Goal: Information Seeking & Learning: Check status

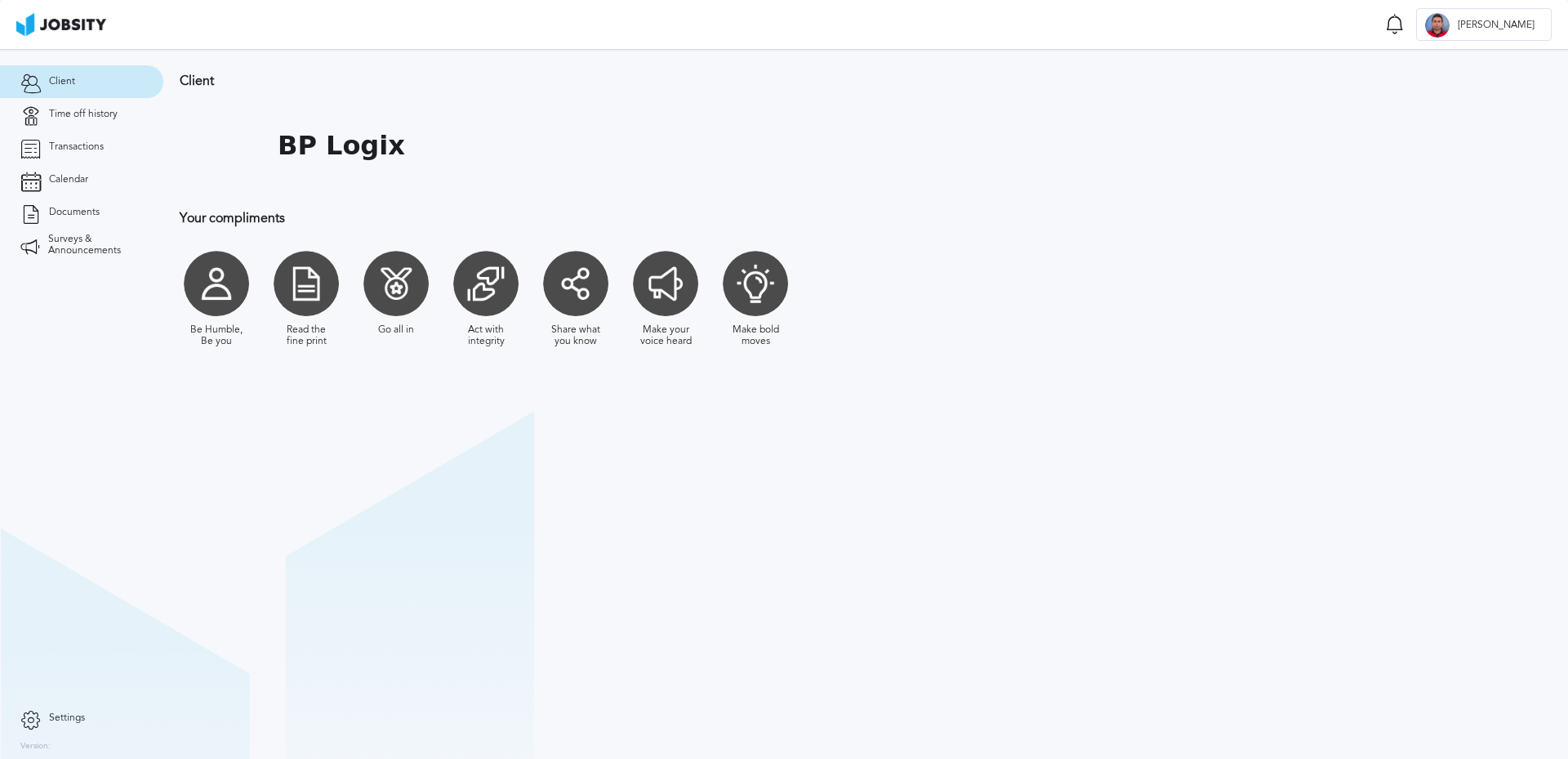
drag, startPoint x: 713, startPoint y: 627, endPoint x: 688, endPoint y: 610, distance: 30.2
click at [695, 612] on section "Client BP Logix Your compliments Be Humble, Be you Read the fine print Go all i…" at bounding box center [865, 404] width 1405 height 710
click at [94, 104] on link "Time off history" at bounding box center [81, 115] width 163 height 33
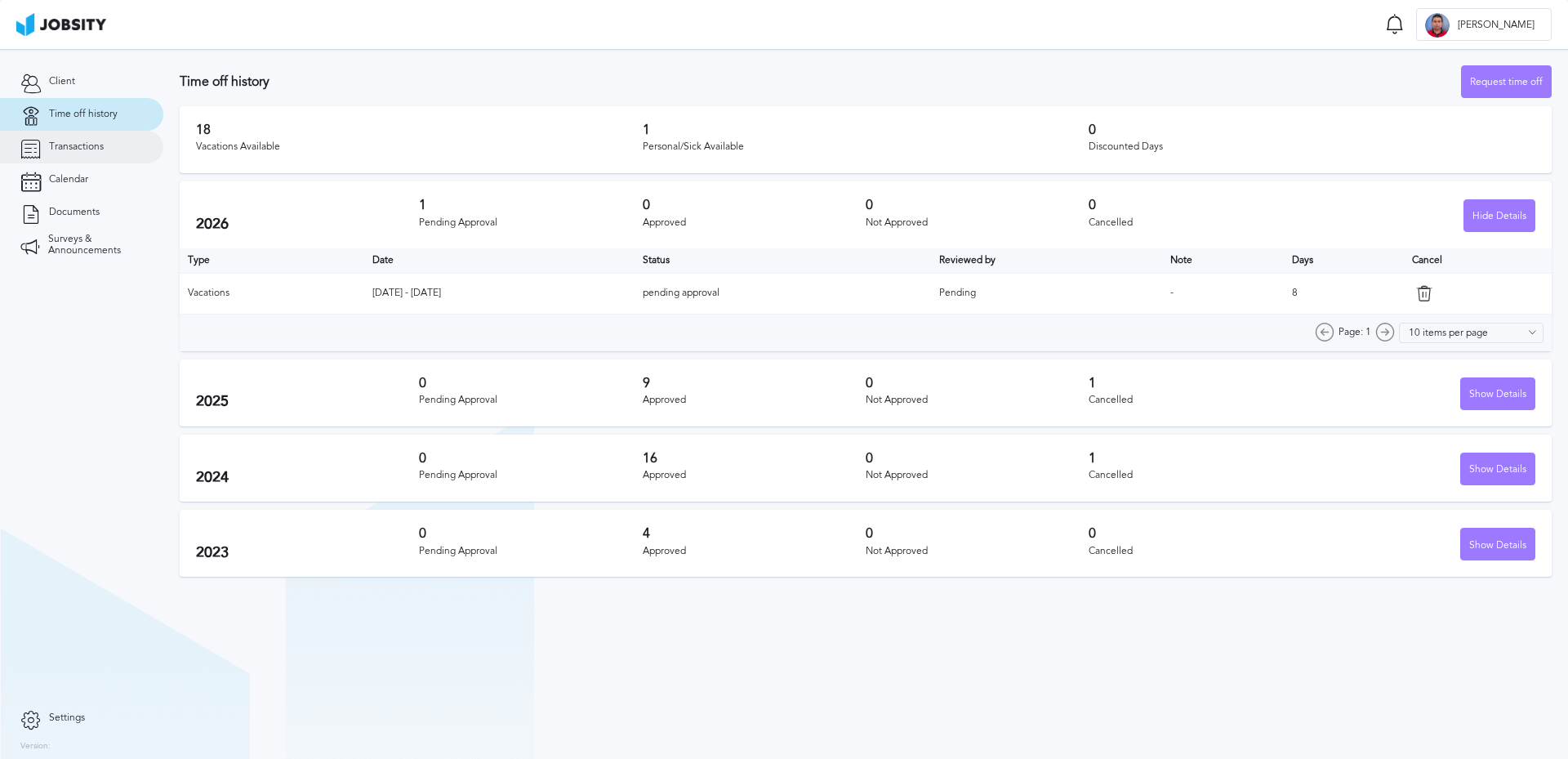
click at [94, 148] on span "Transactions" at bounding box center [76, 148] width 55 height 12
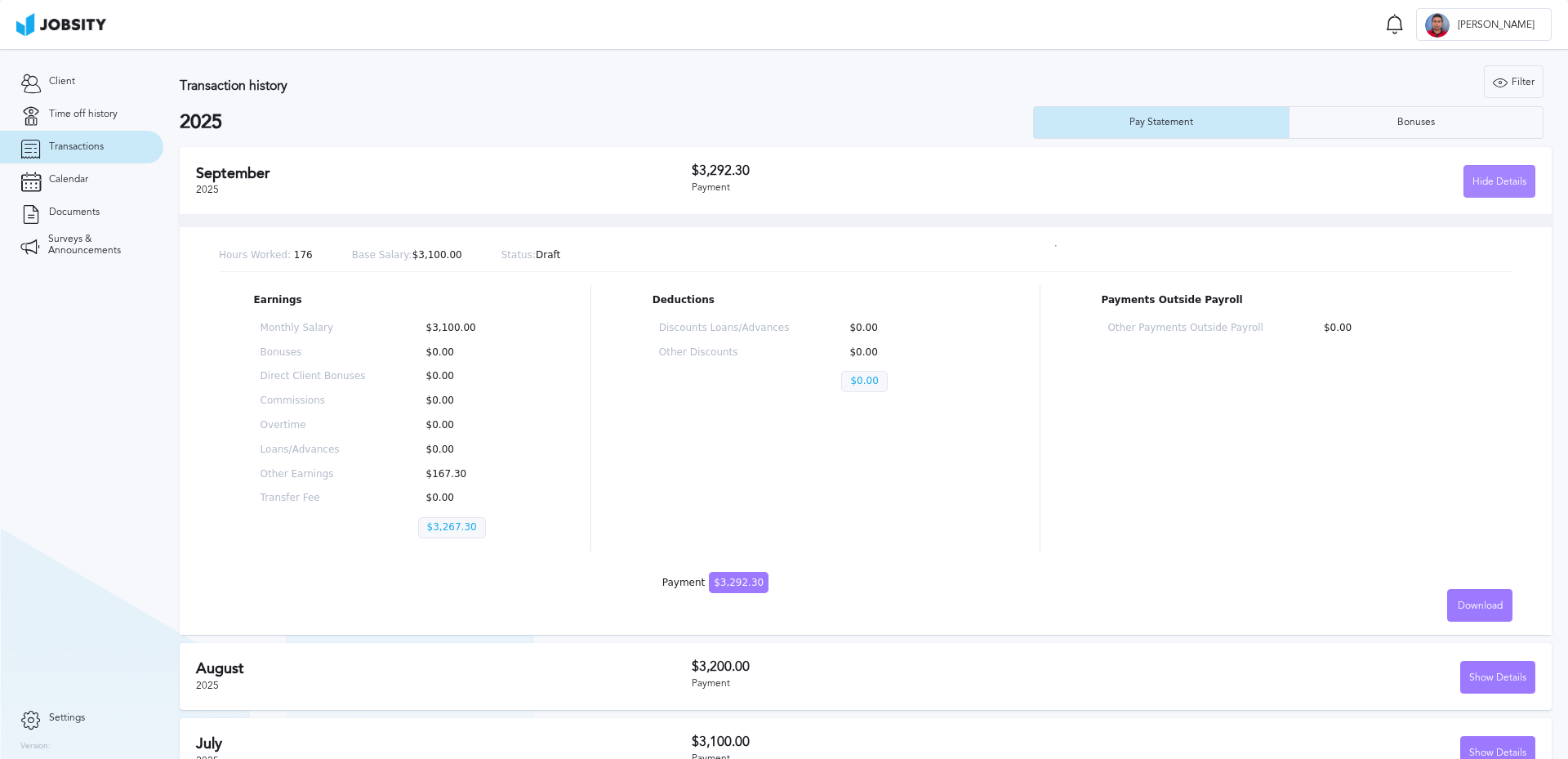
click at [1498, 186] on div "Hide Details" at bounding box center [1500, 182] width 70 height 33
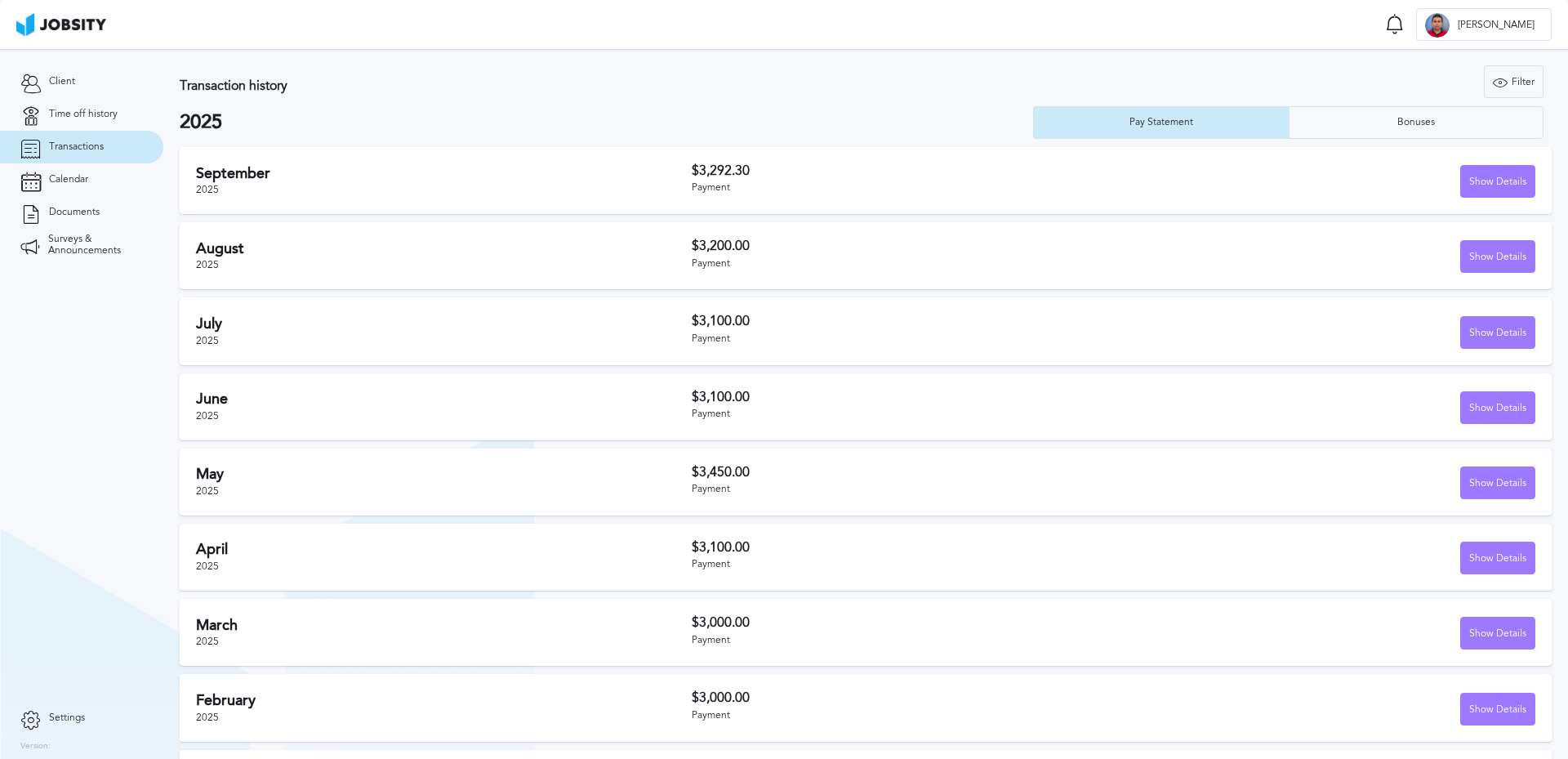
click at [259, 173] on h2 "September" at bounding box center [444, 174] width 496 height 17
click at [1512, 187] on div "Show Details" at bounding box center [1498, 182] width 73 height 33
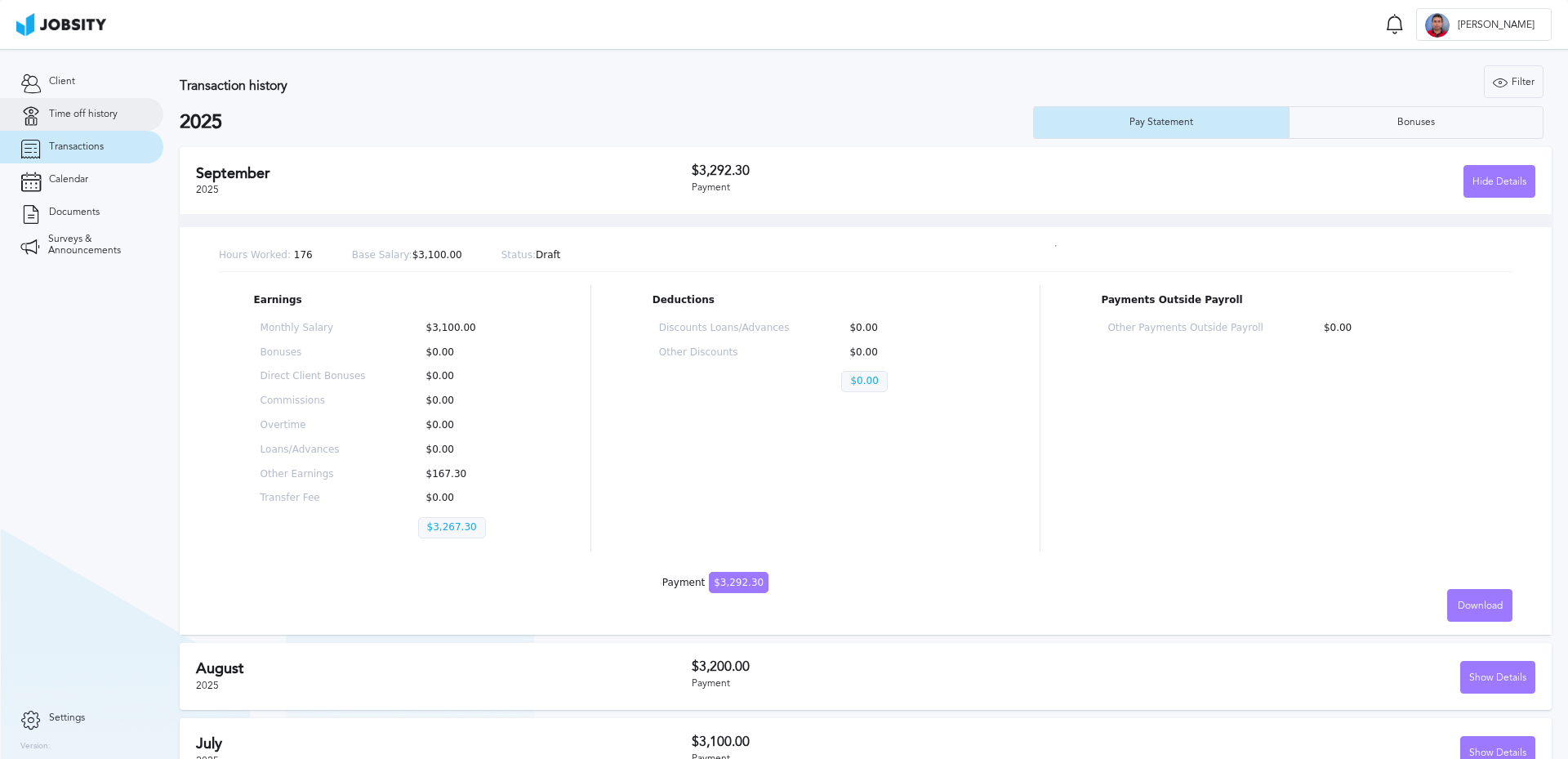
click at [86, 119] on span "Time off history" at bounding box center [83, 115] width 68 height 12
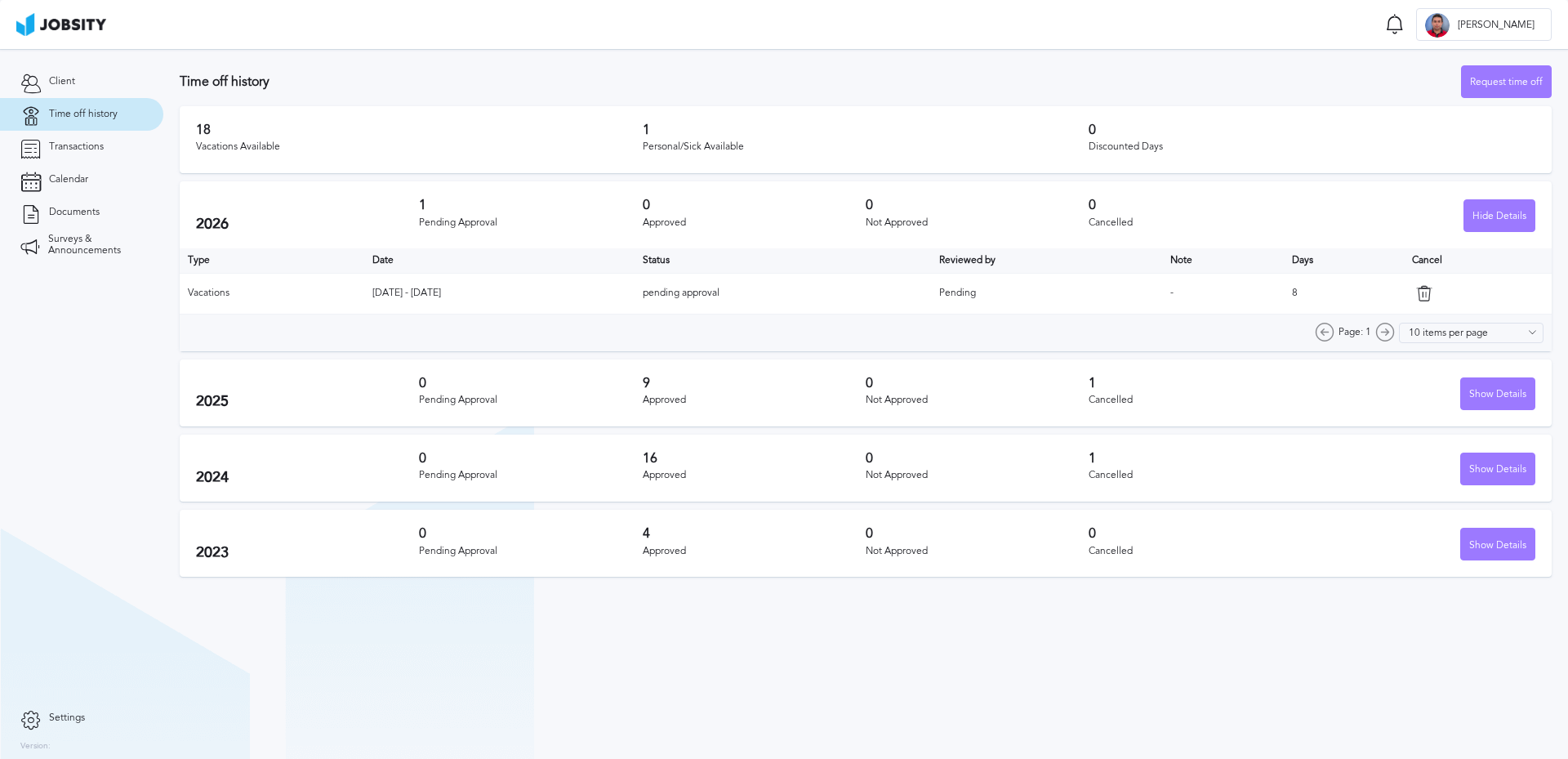
click at [149, 679] on section "Client Time off history Transactions Calendar Documents Surveys & Announcements" at bounding box center [81, 375] width 163 height 653
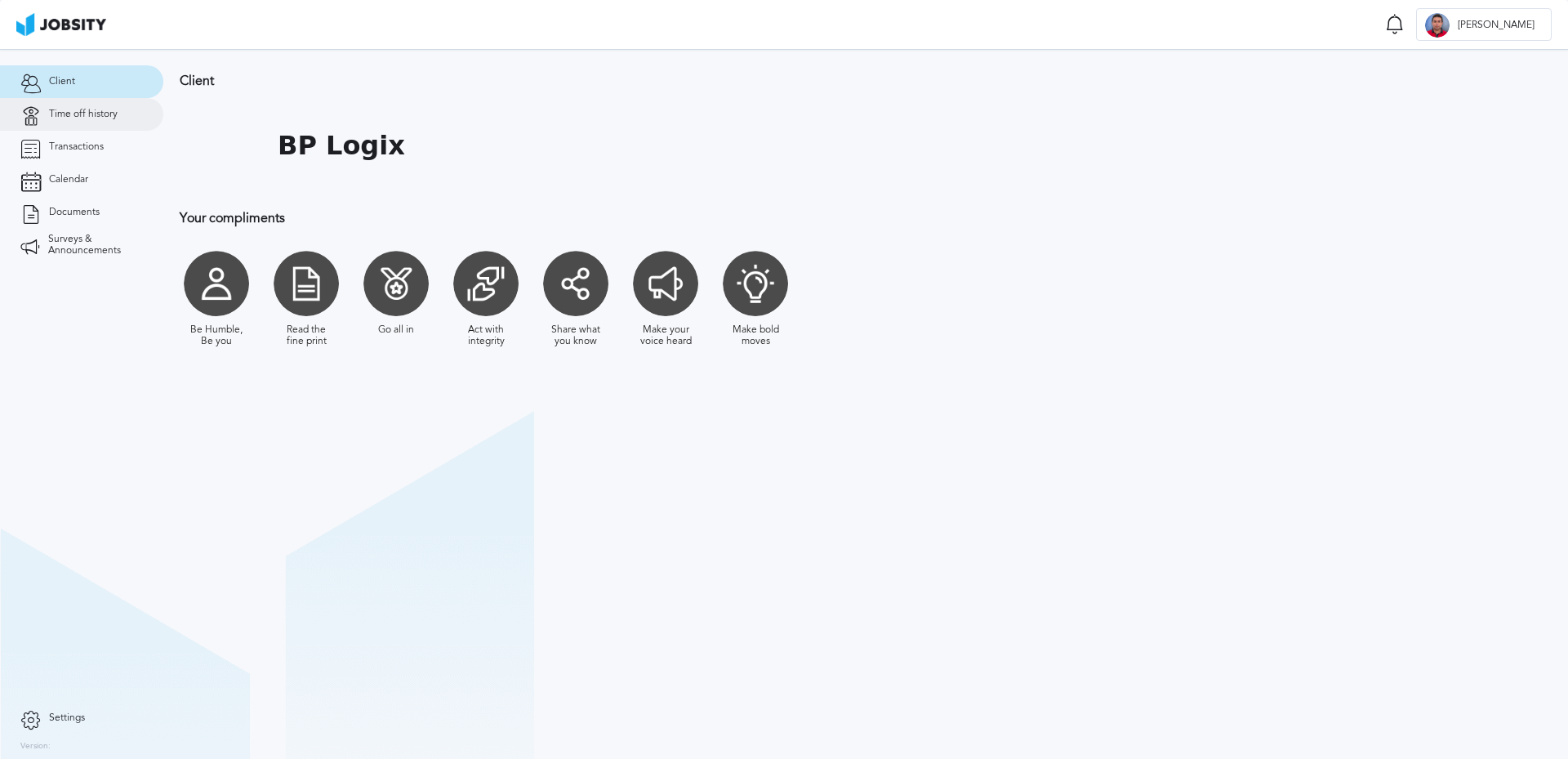
click at [102, 104] on link "Time off history" at bounding box center [81, 115] width 163 height 33
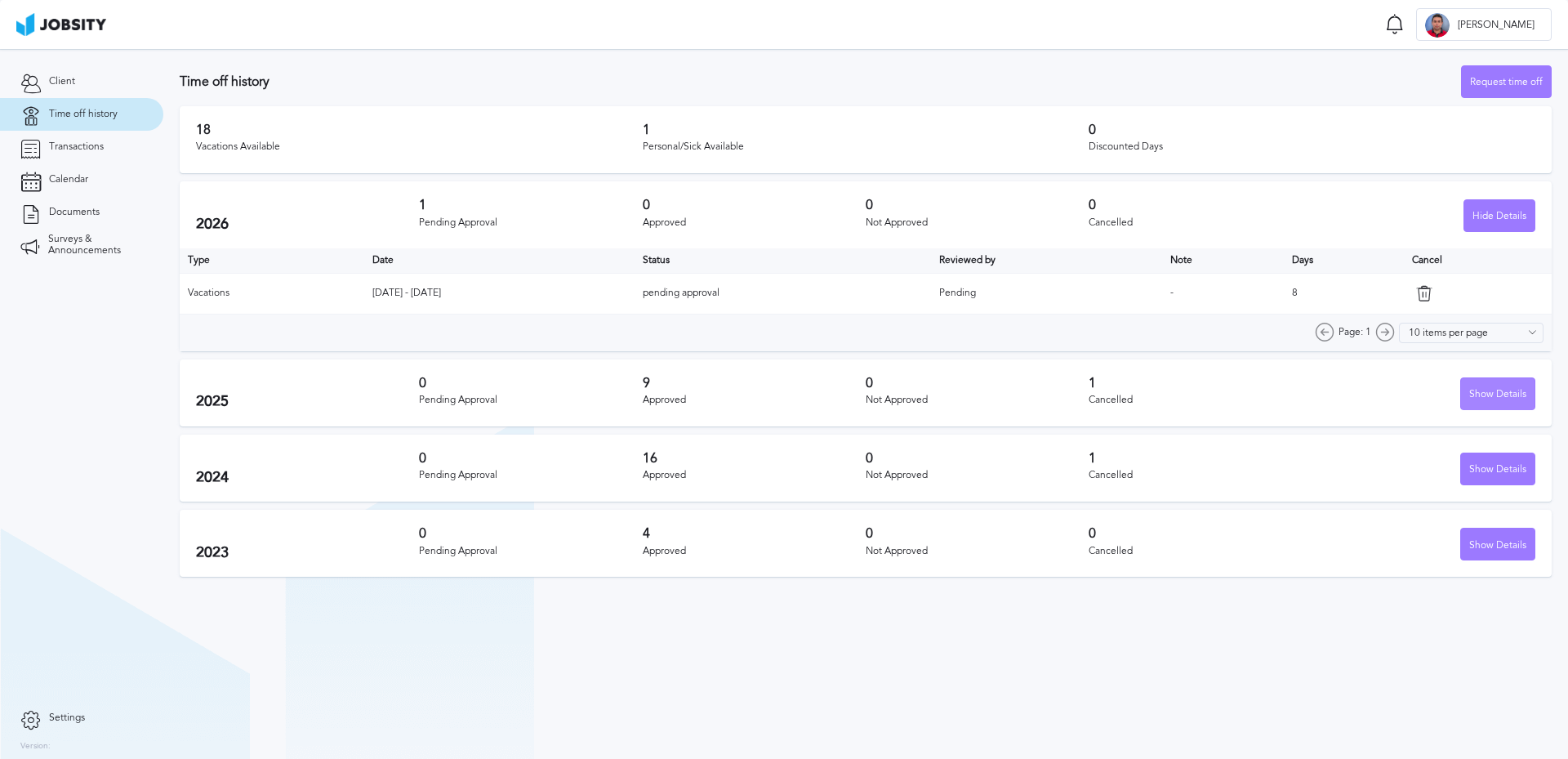
click at [1516, 394] on div "Show Details" at bounding box center [1498, 394] width 73 height 33
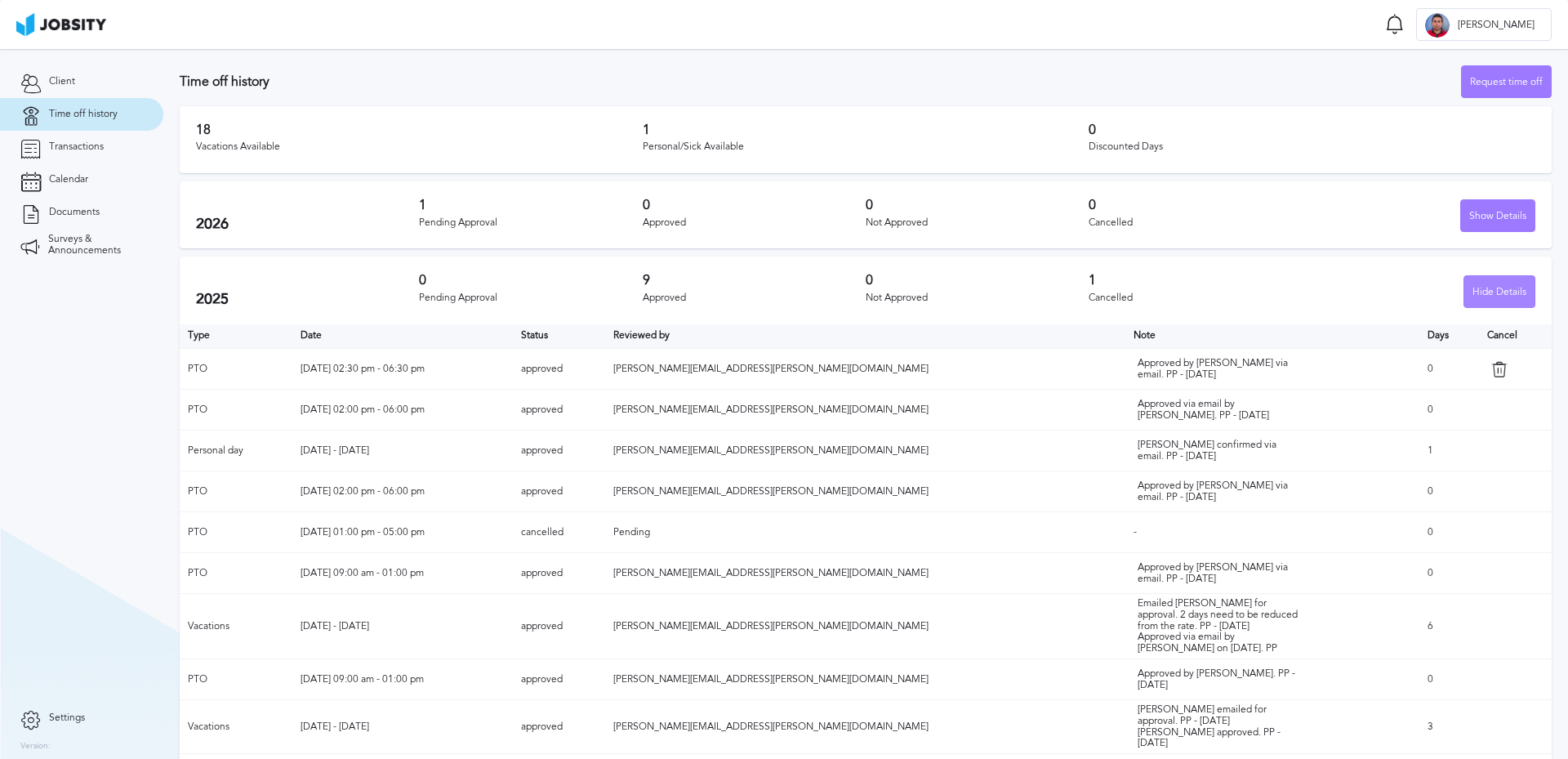
click at [1497, 297] on div "Hide Details" at bounding box center [1500, 292] width 70 height 33
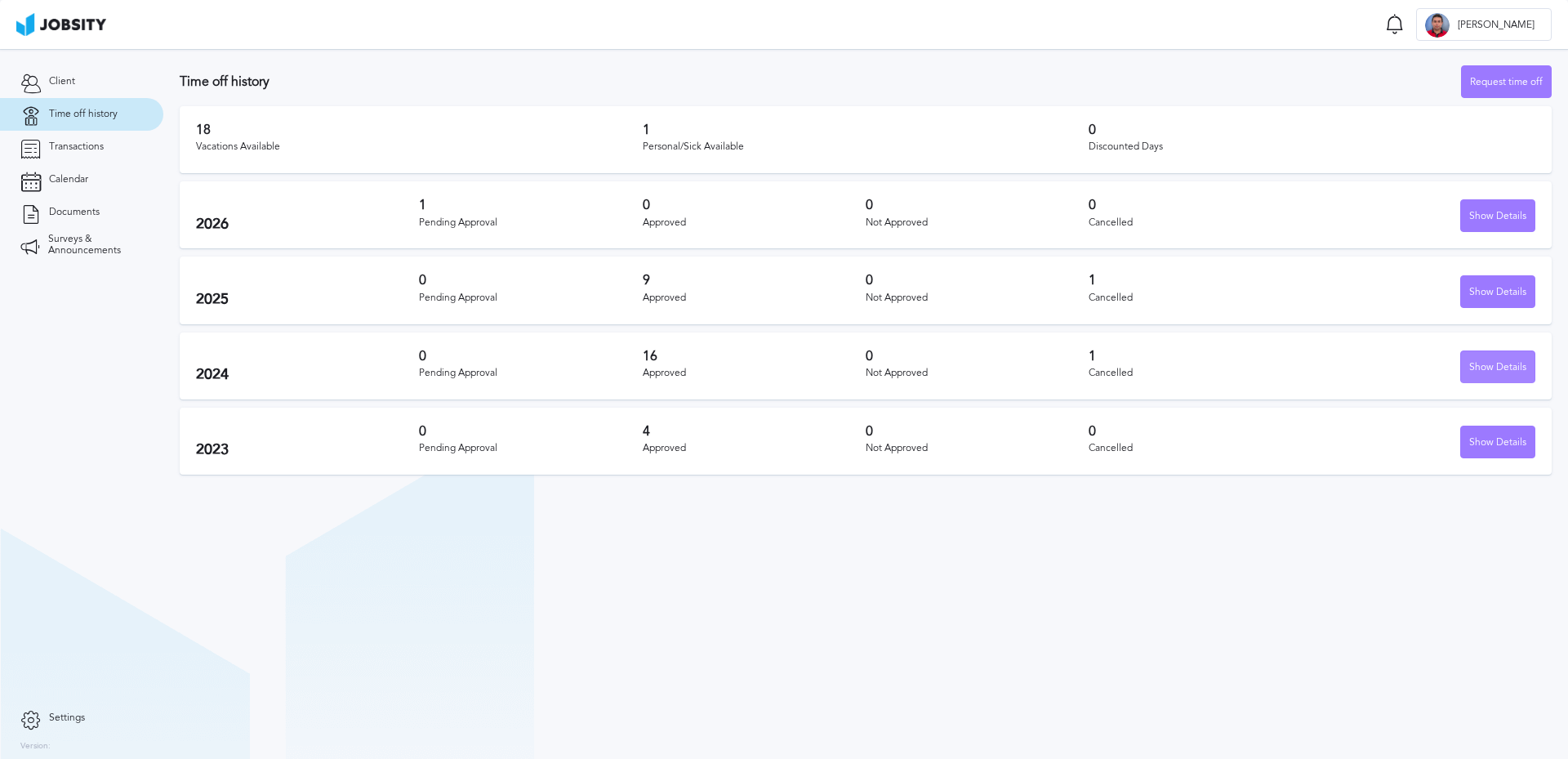
click at [1501, 362] on div "Show Details" at bounding box center [1498, 367] width 73 height 33
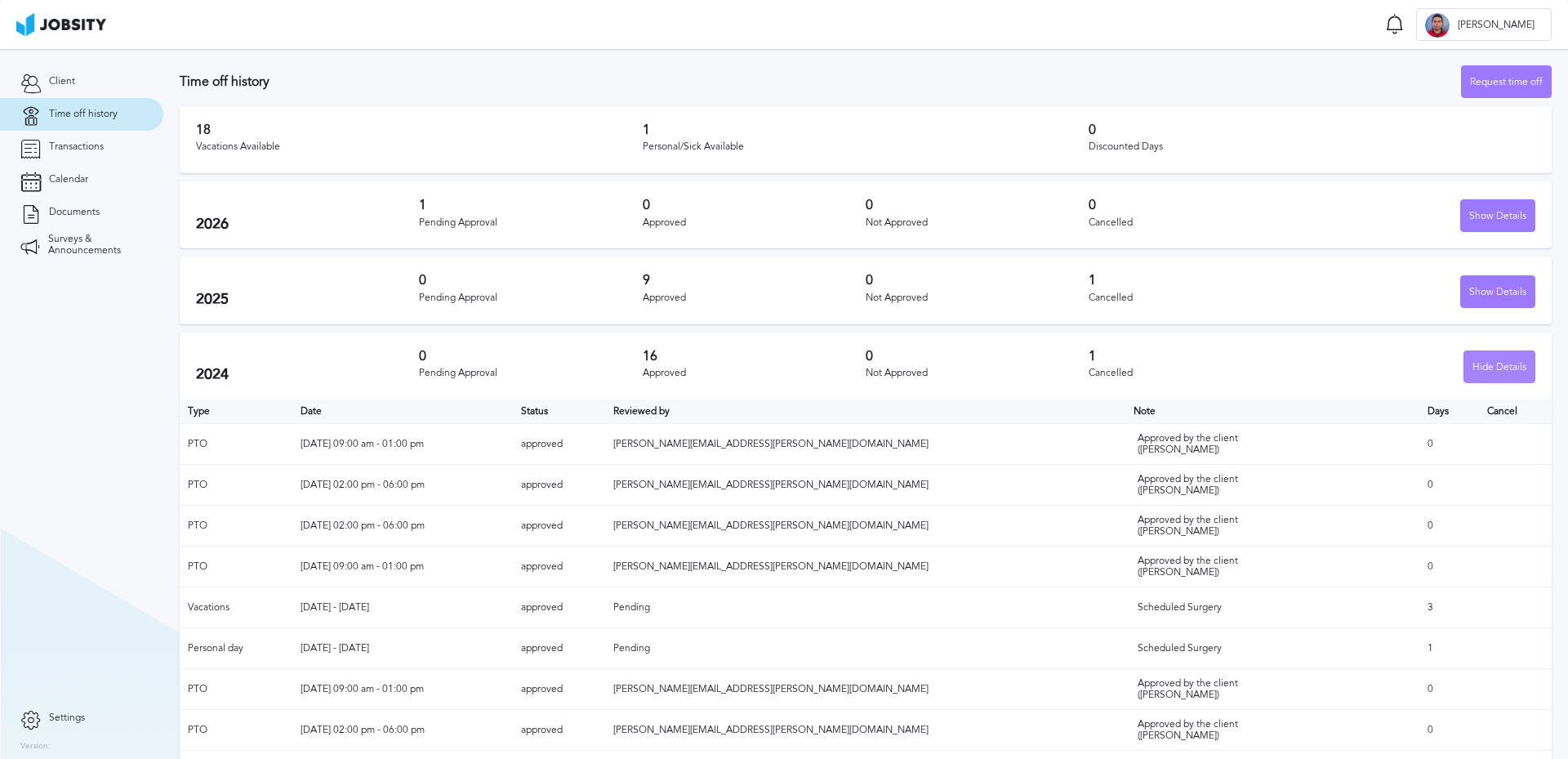
click at [1501, 362] on div "Hide Details" at bounding box center [1500, 367] width 70 height 33
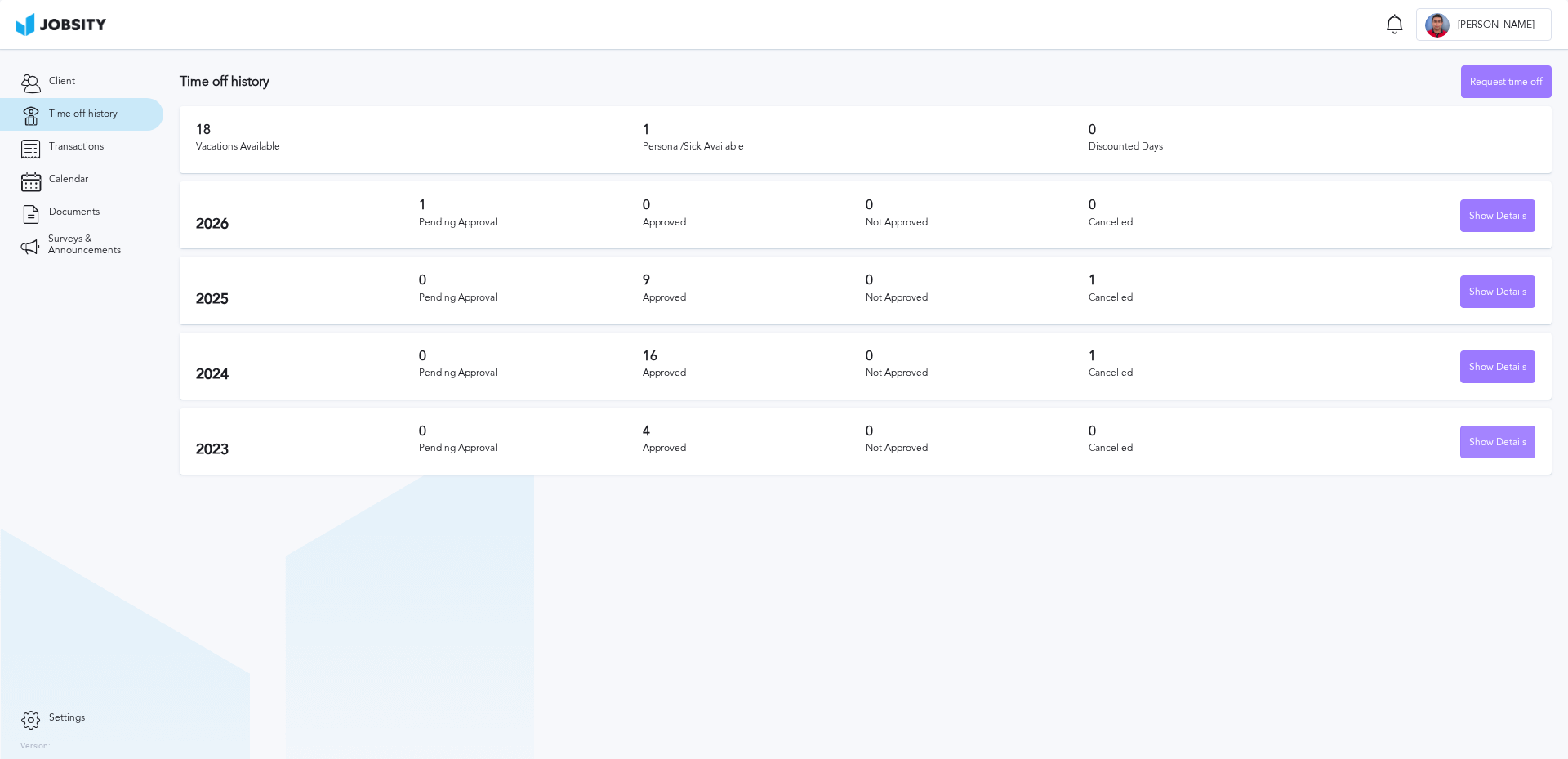
click at [1497, 443] on div "Show Details" at bounding box center [1498, 443] width 73 height 33
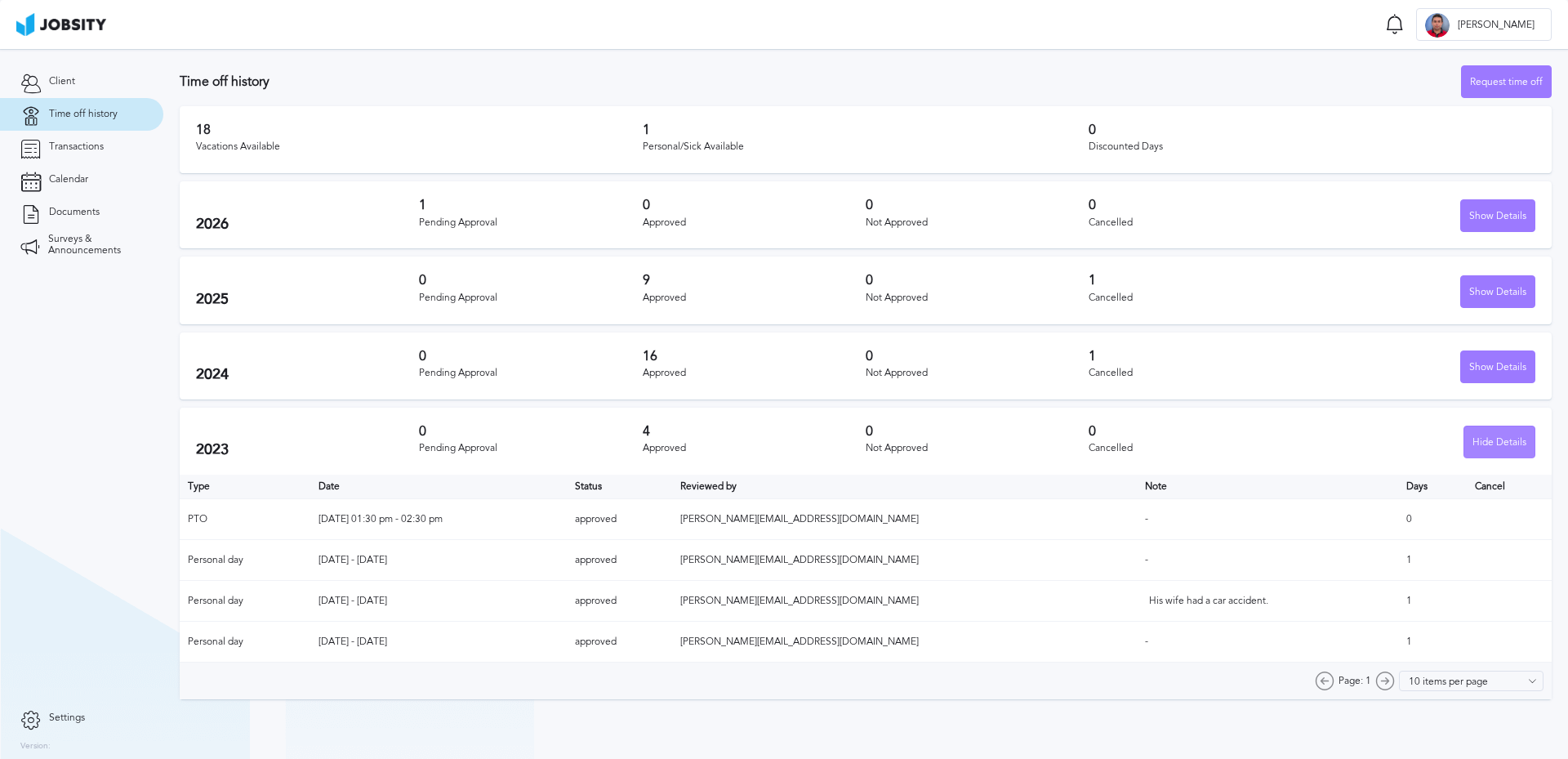
click at [1497, 440] on div "Hide Details" at bounding box center [1500, 443] width 70 height 33
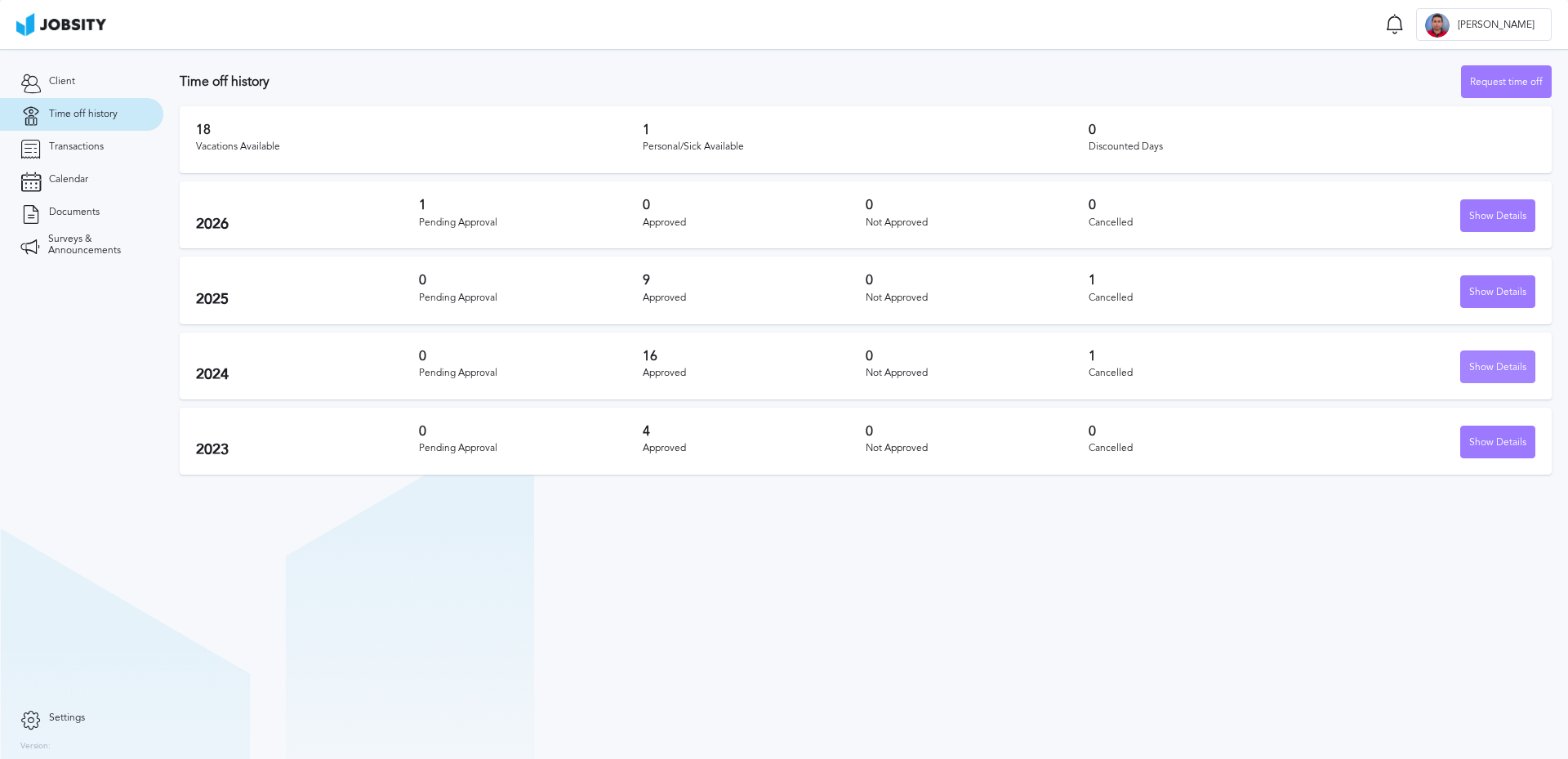
click at [1501, 367] on div "Show Details" at bounding box center [1498, 367] width 73 height 33
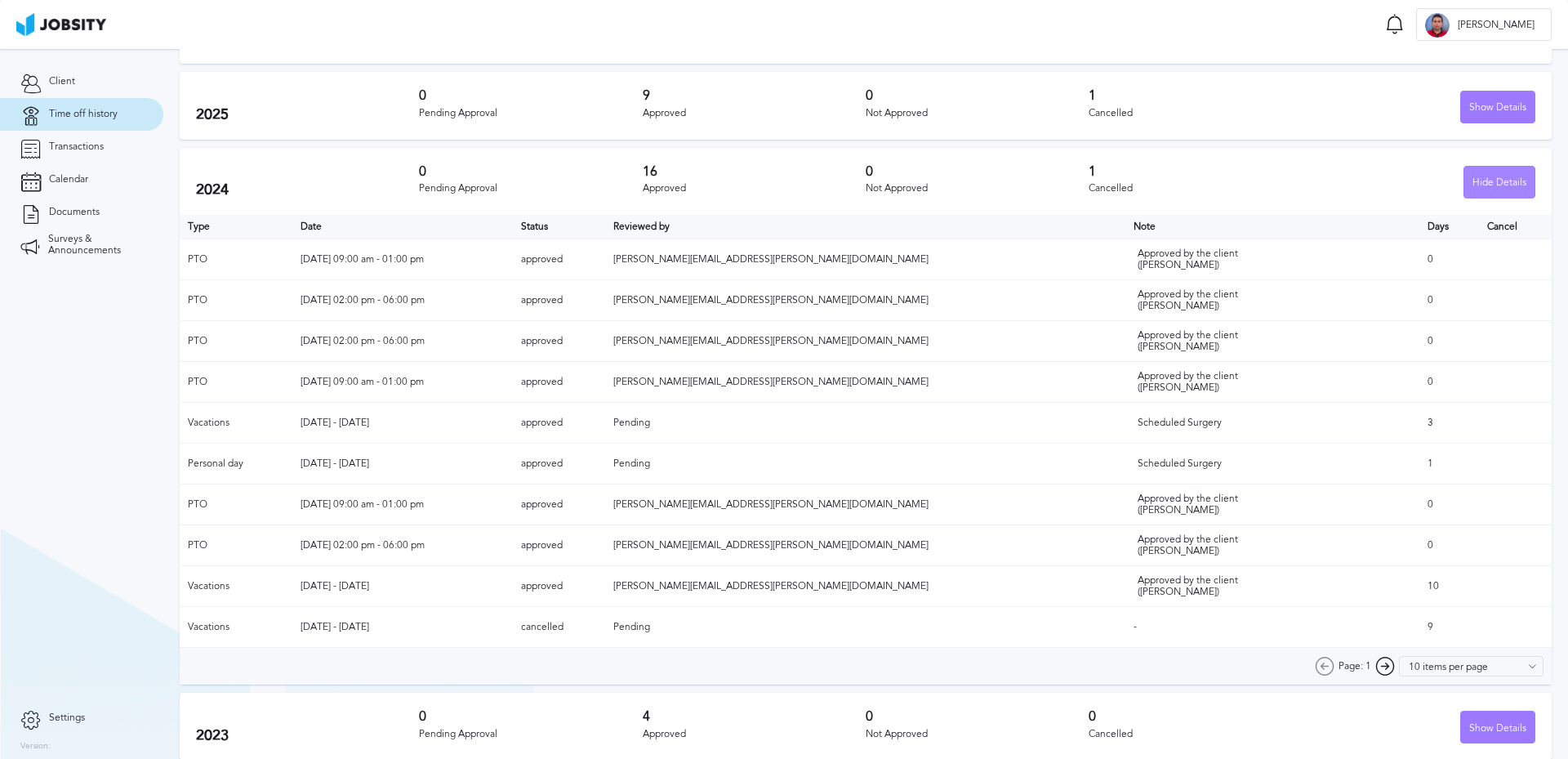
scroll to position [194, 0]
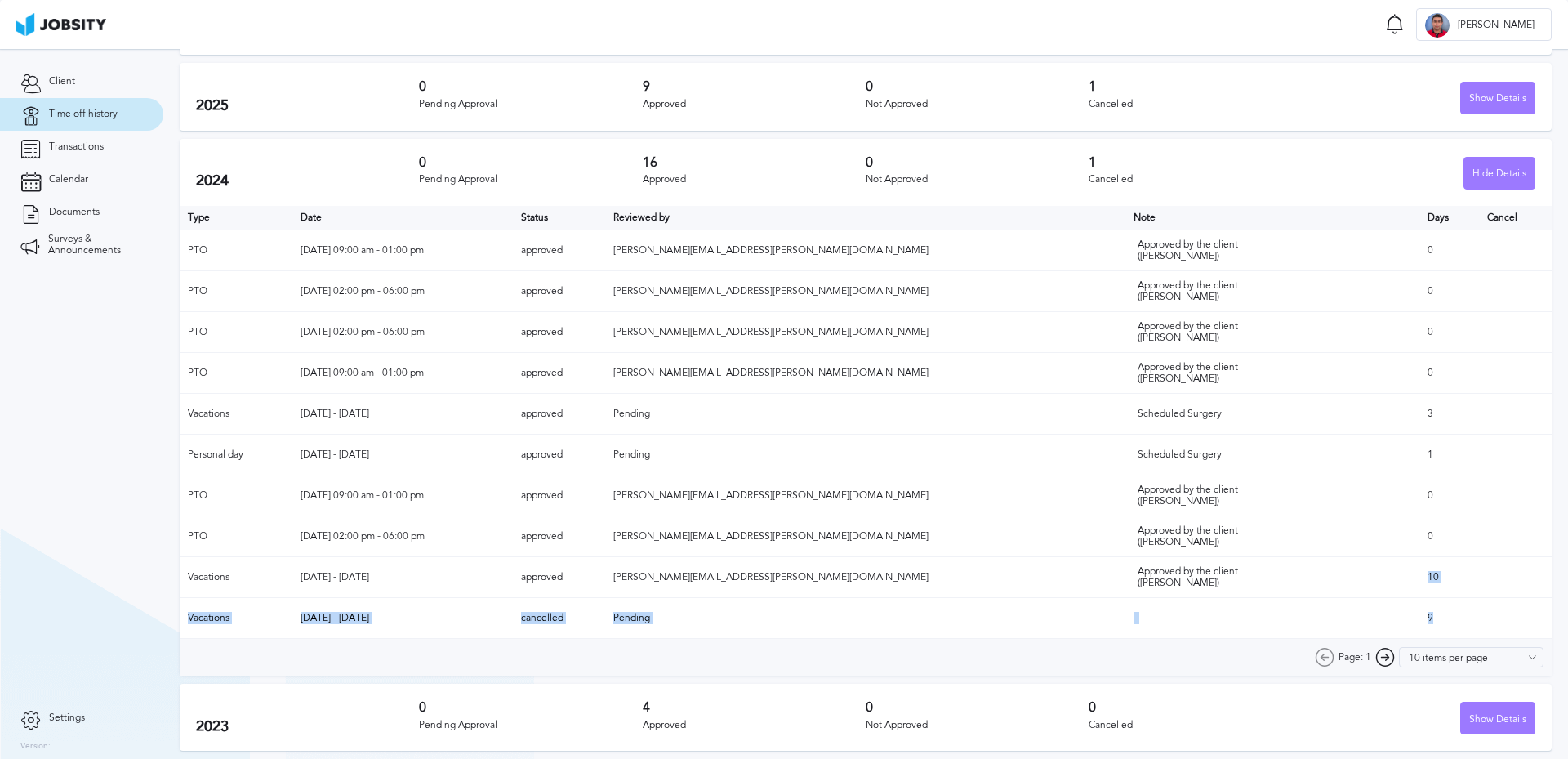
drag, startPoint x: 1392, startPoint y: 622, endPoint x: 1376, endPoint y: 578, distance: 46.8
click at [1376, 578] on table "Type Date Status Reviewed by Note Days Cancel PTO Dec 13 09:00 am - 01:00 pm ap…" at bounding box center [865, 422] width 1372 height 434
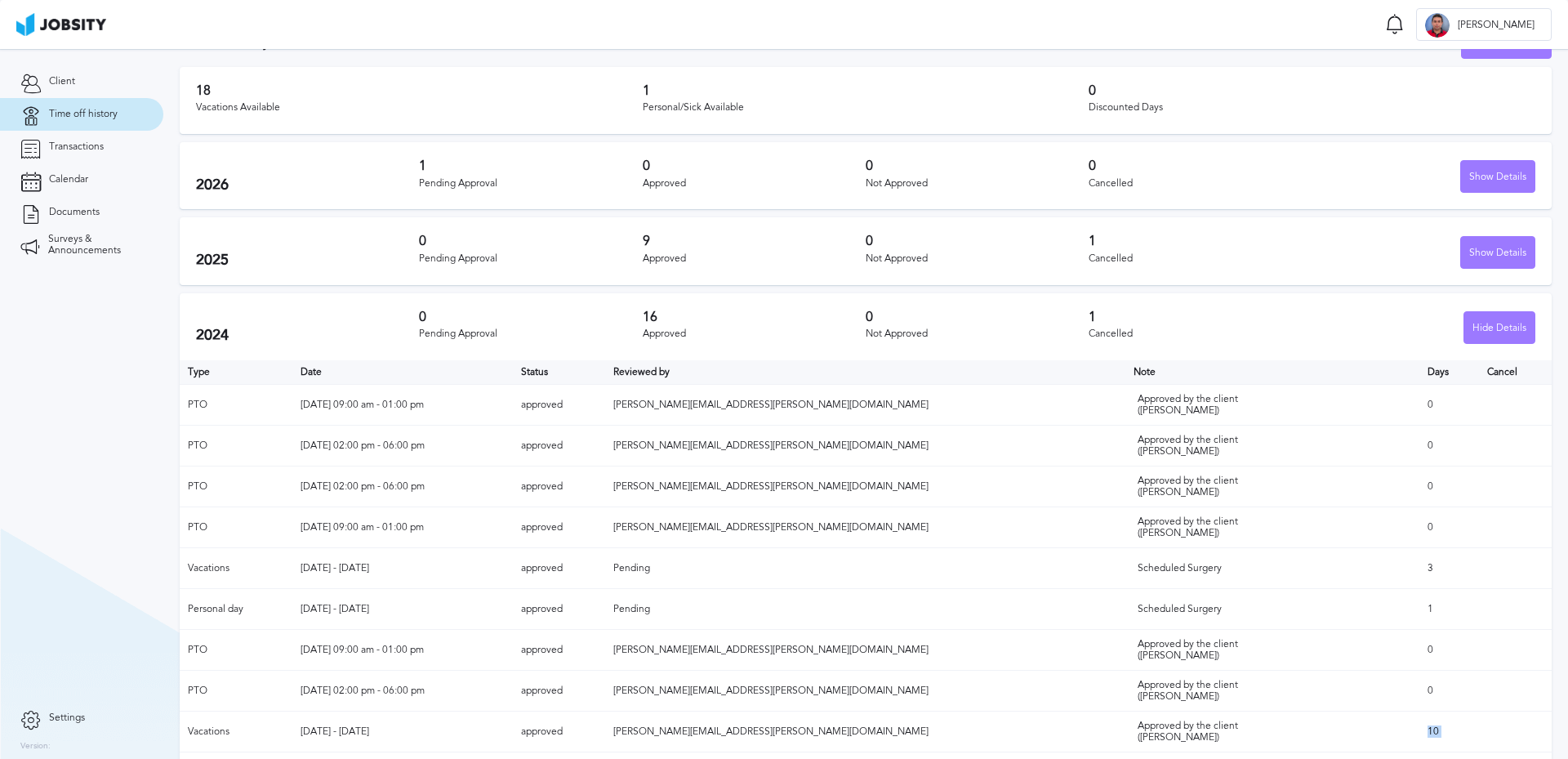
scroll to position [30, 0]
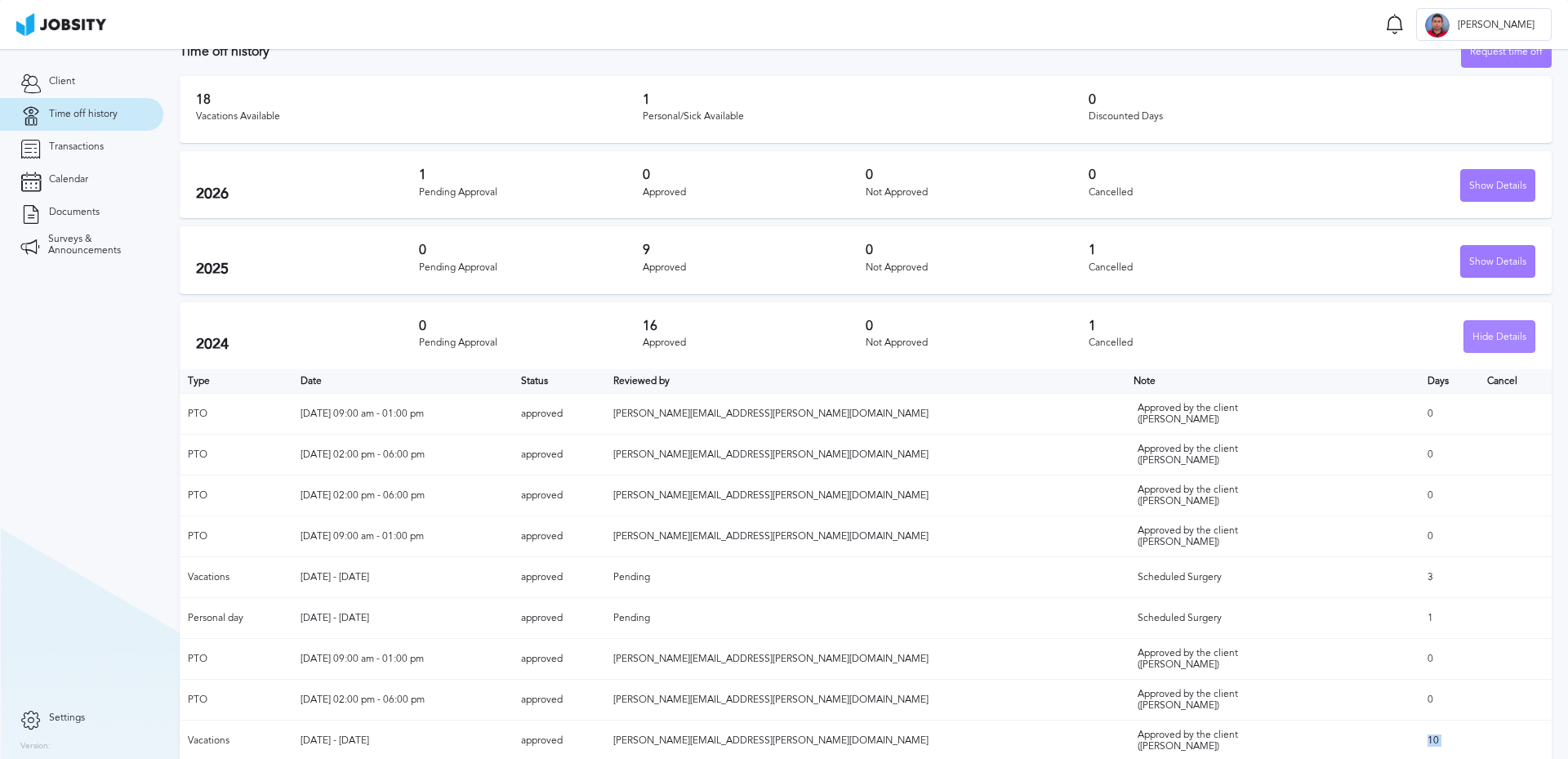
click at [1487, 330] on div "Hide Details" at bounding box center [1500, 338] width 70 height 33
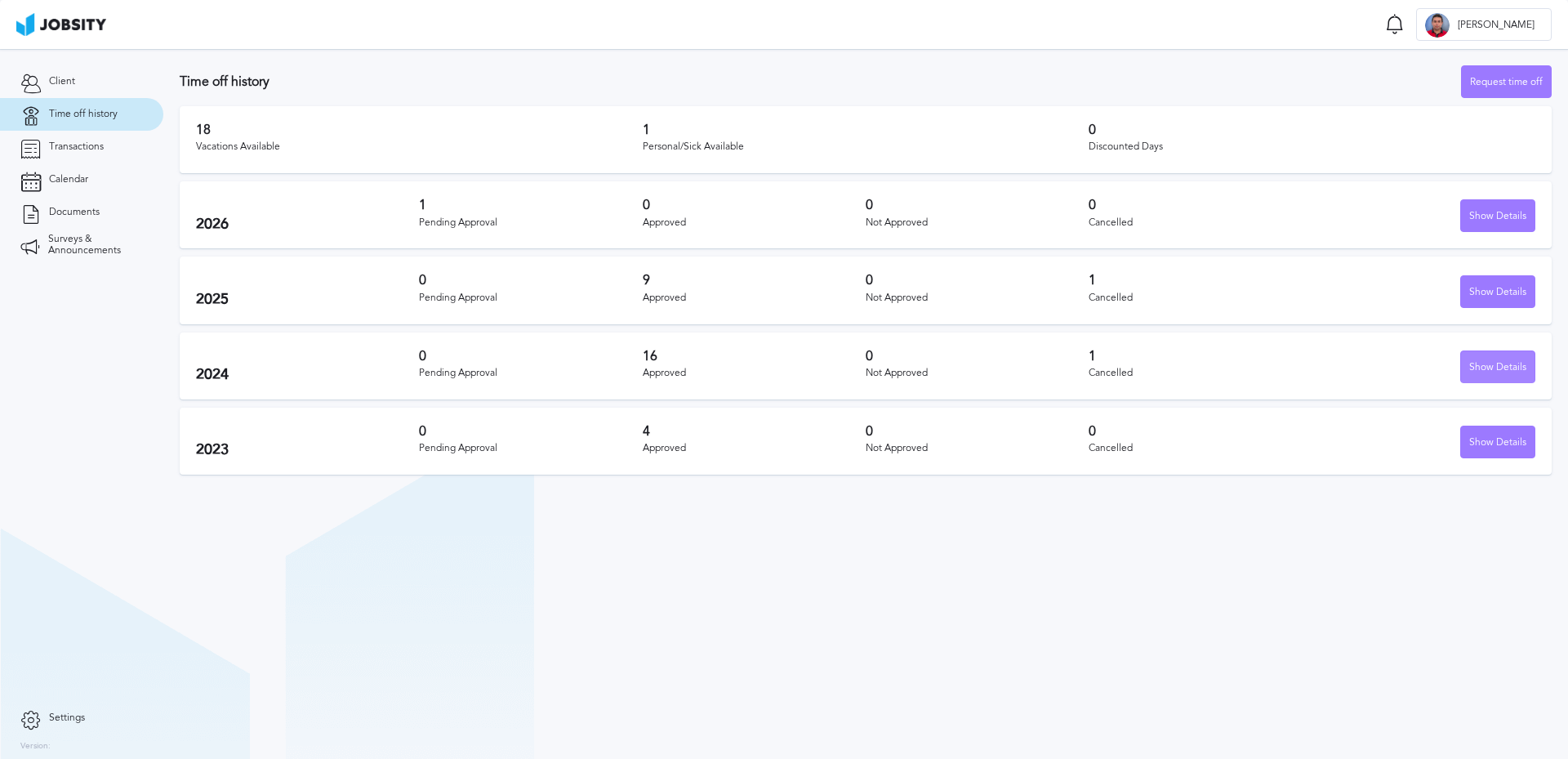
scroll to position [0, 0]
click at [1488, 285] on div "Show Details" at bounding box center [1498, 292] width 73 height 33
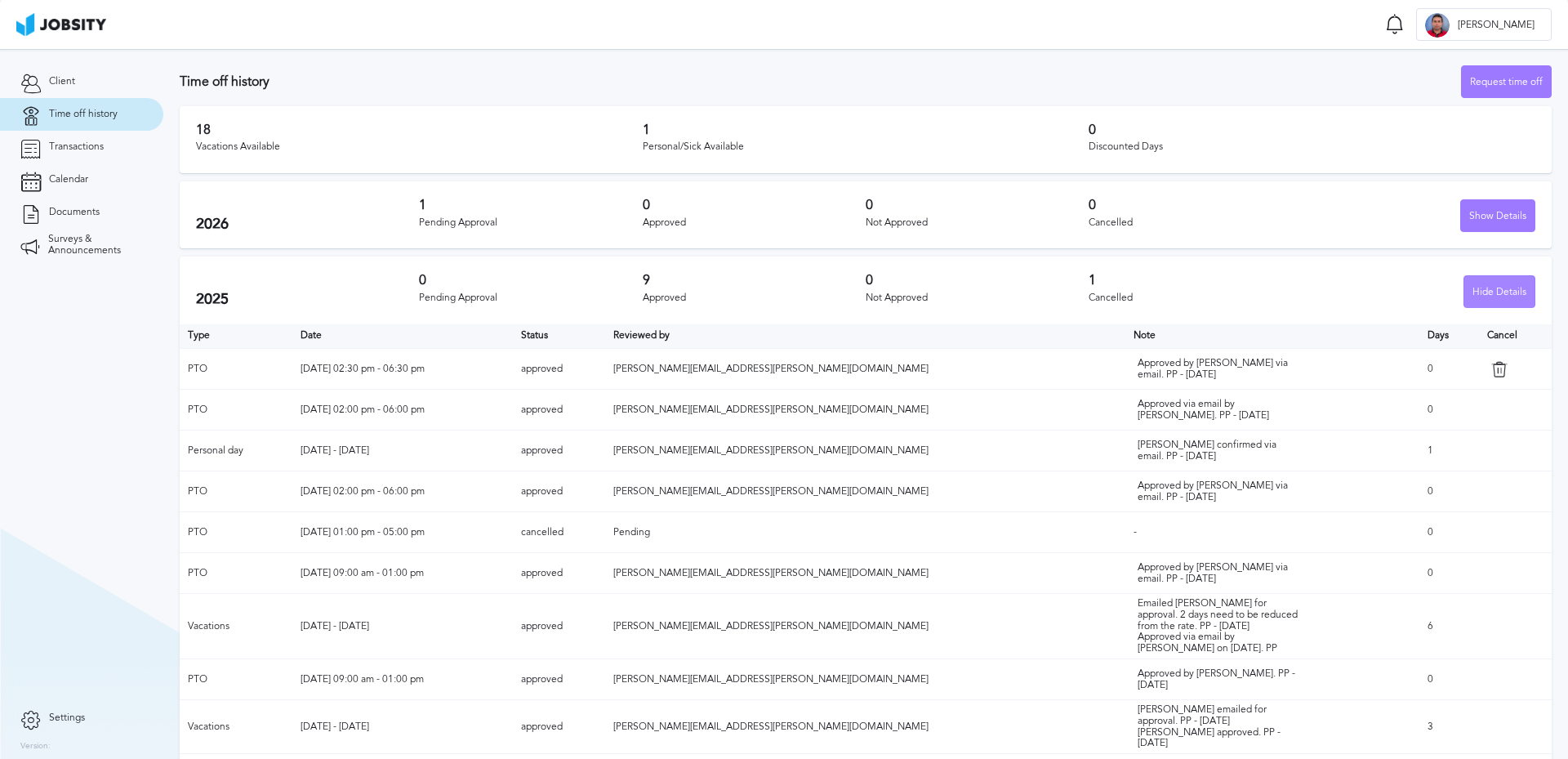
click at [1465, 296] on div "Hide Details" at bounding box center [1500, 292] width 70 height 33
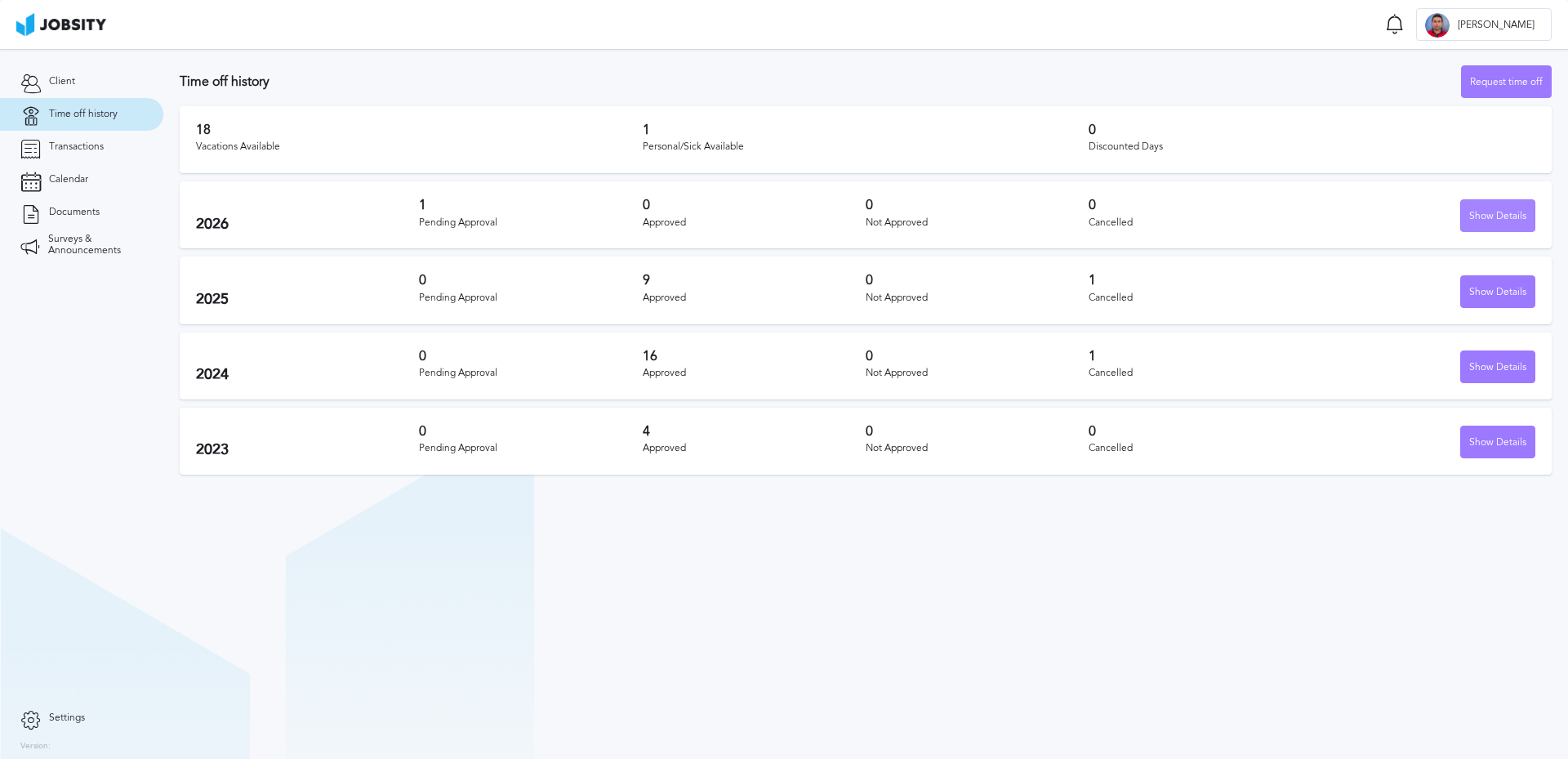
click at [1475, 226] on div "Show Details" at bounding box center [1498, 216] width 73 height 33
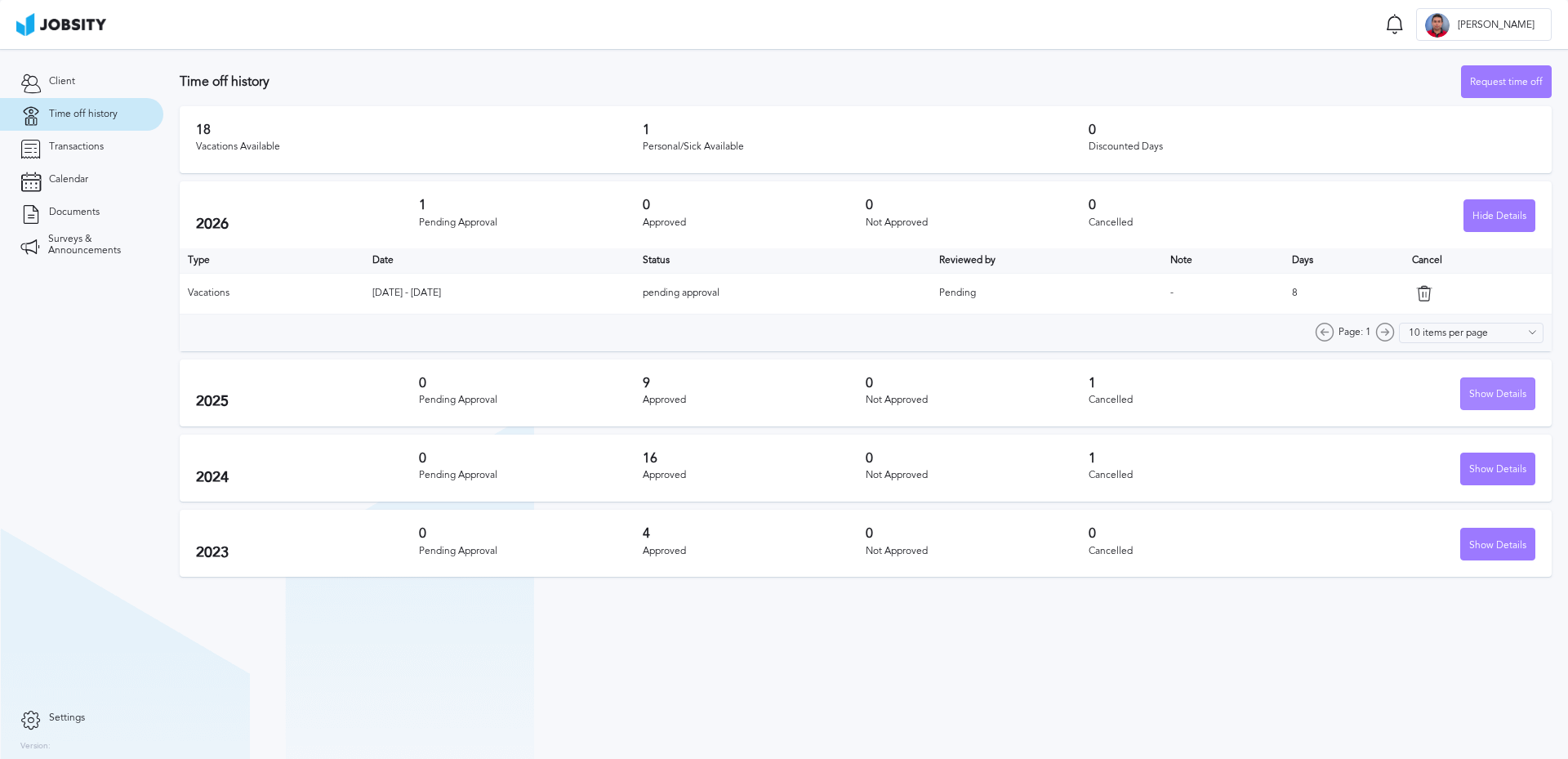
click at [1486, 395] on div "Show Details" at bounding box center [1498, 394] width 73 height 33
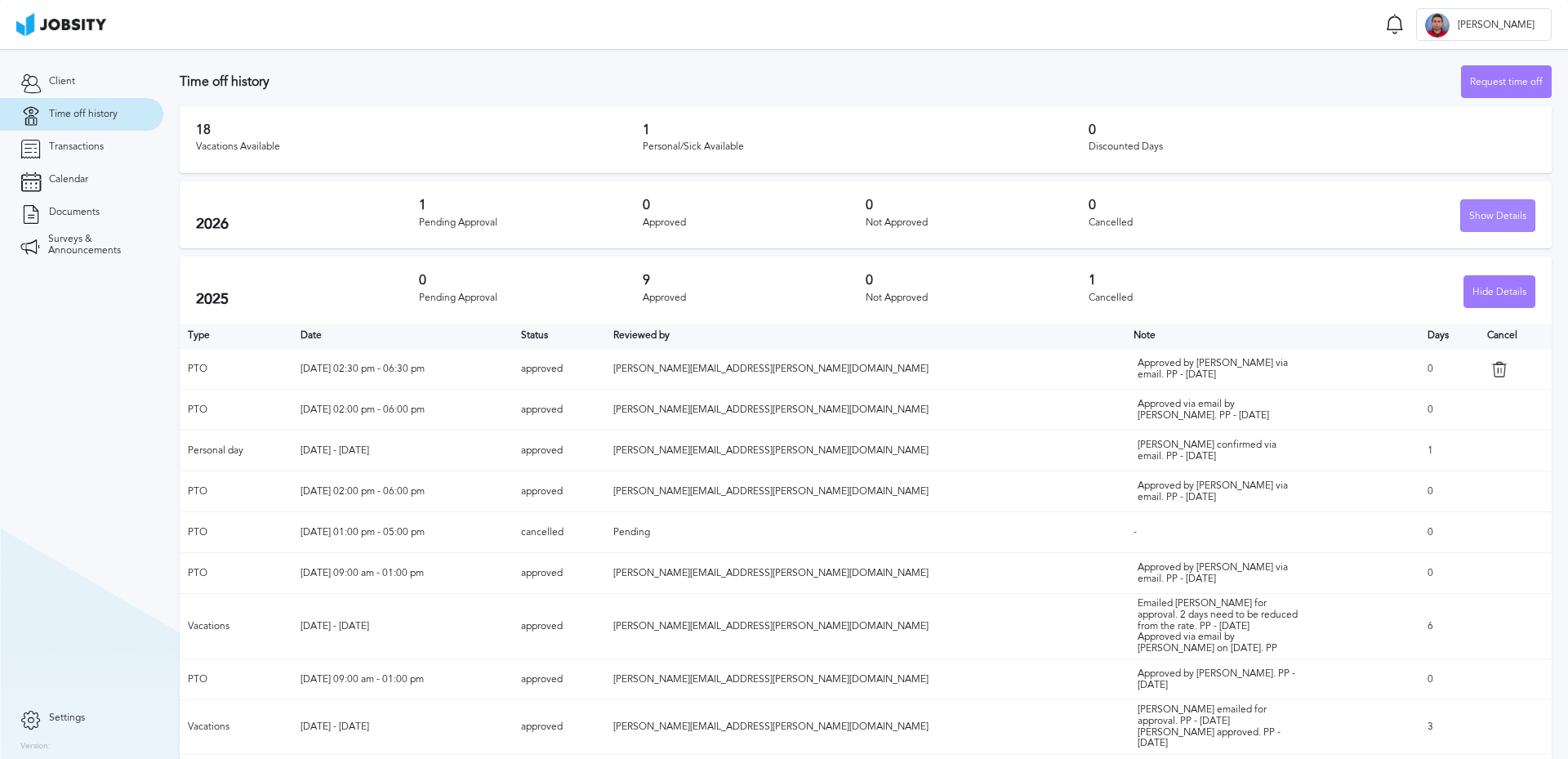
click at [1500, 217] on div "Show Details" at bounding box center [1498, 216] width 73 height 33
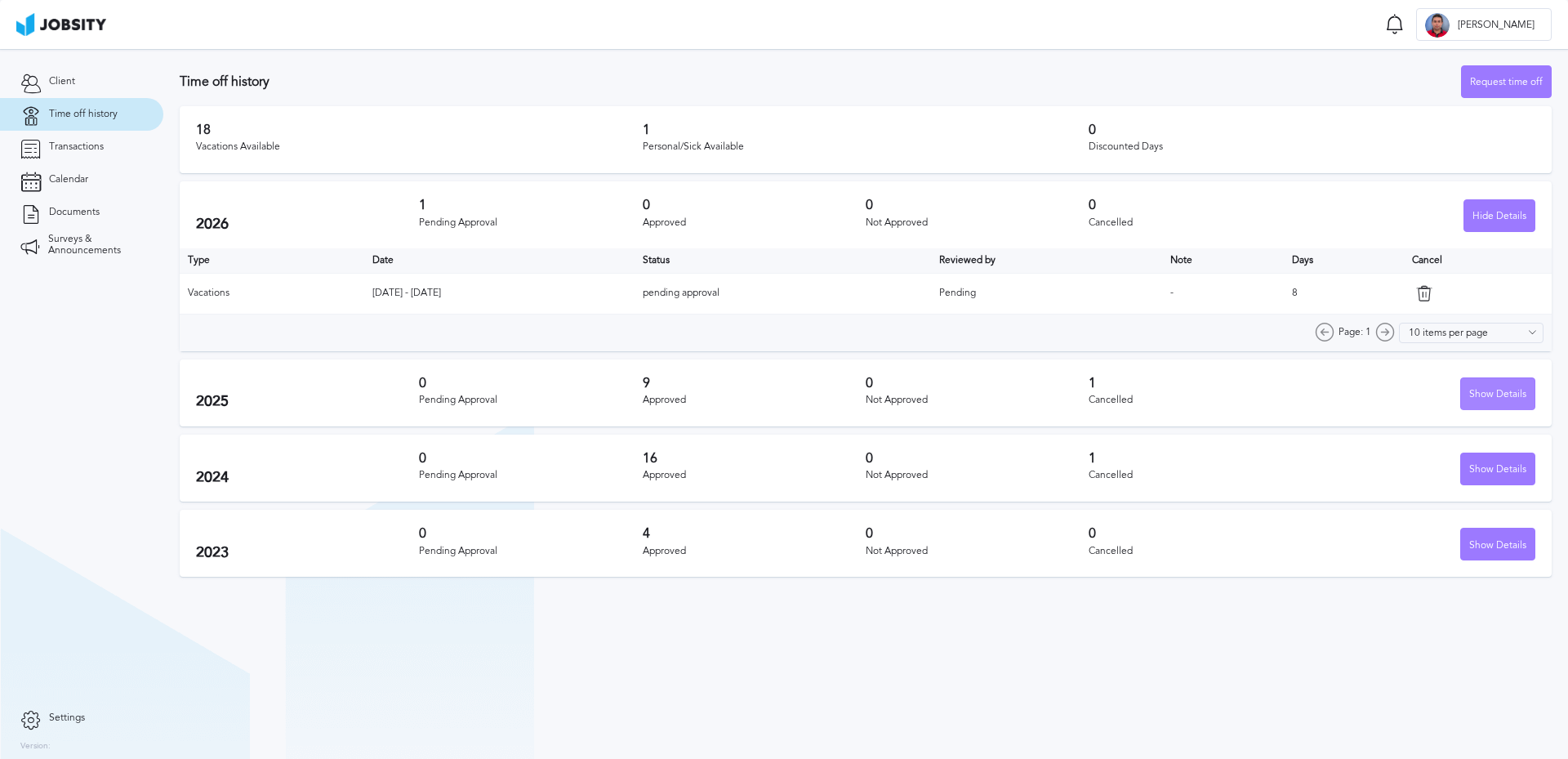
click at [1497, 393] on div "Show Details" at bounding box center [1498, 394] width 73 height 33
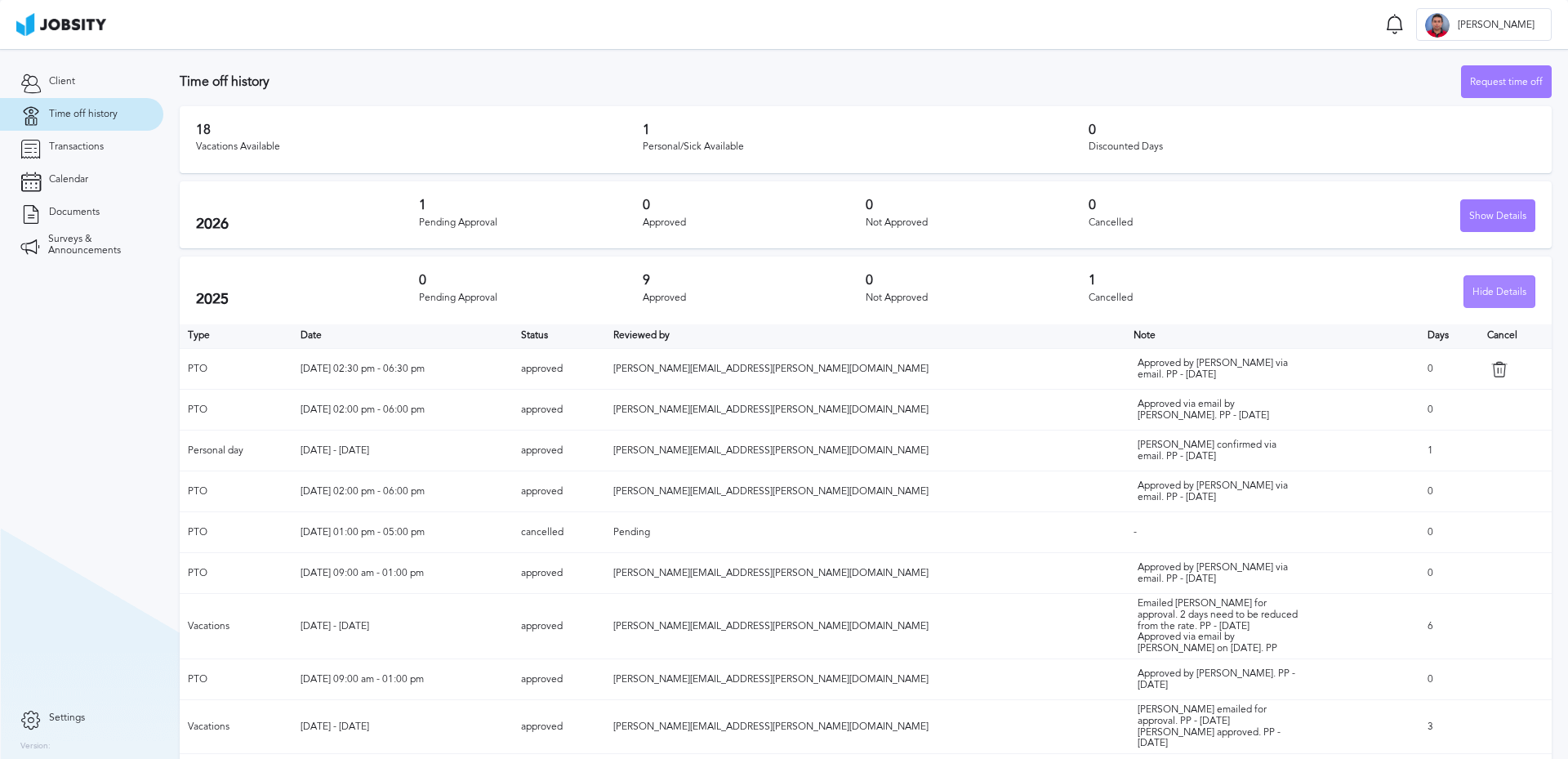
click at [1480, 295] on div "Hide Details" at bounding box center [1500, 292] width 70 height 33
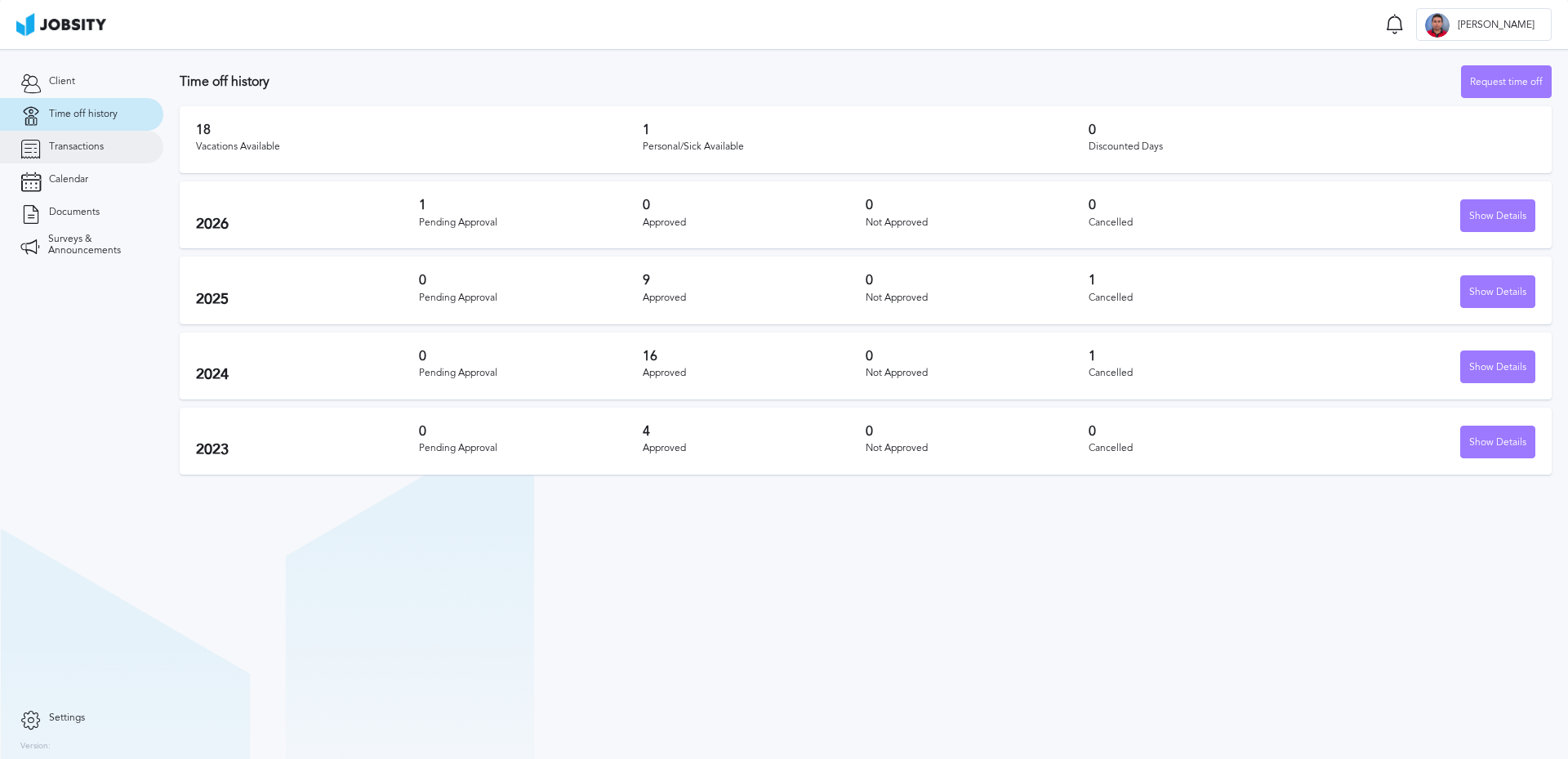
click at [81, 143] on span "Transactions" at bounding box center [76, 148] width 55 height 12
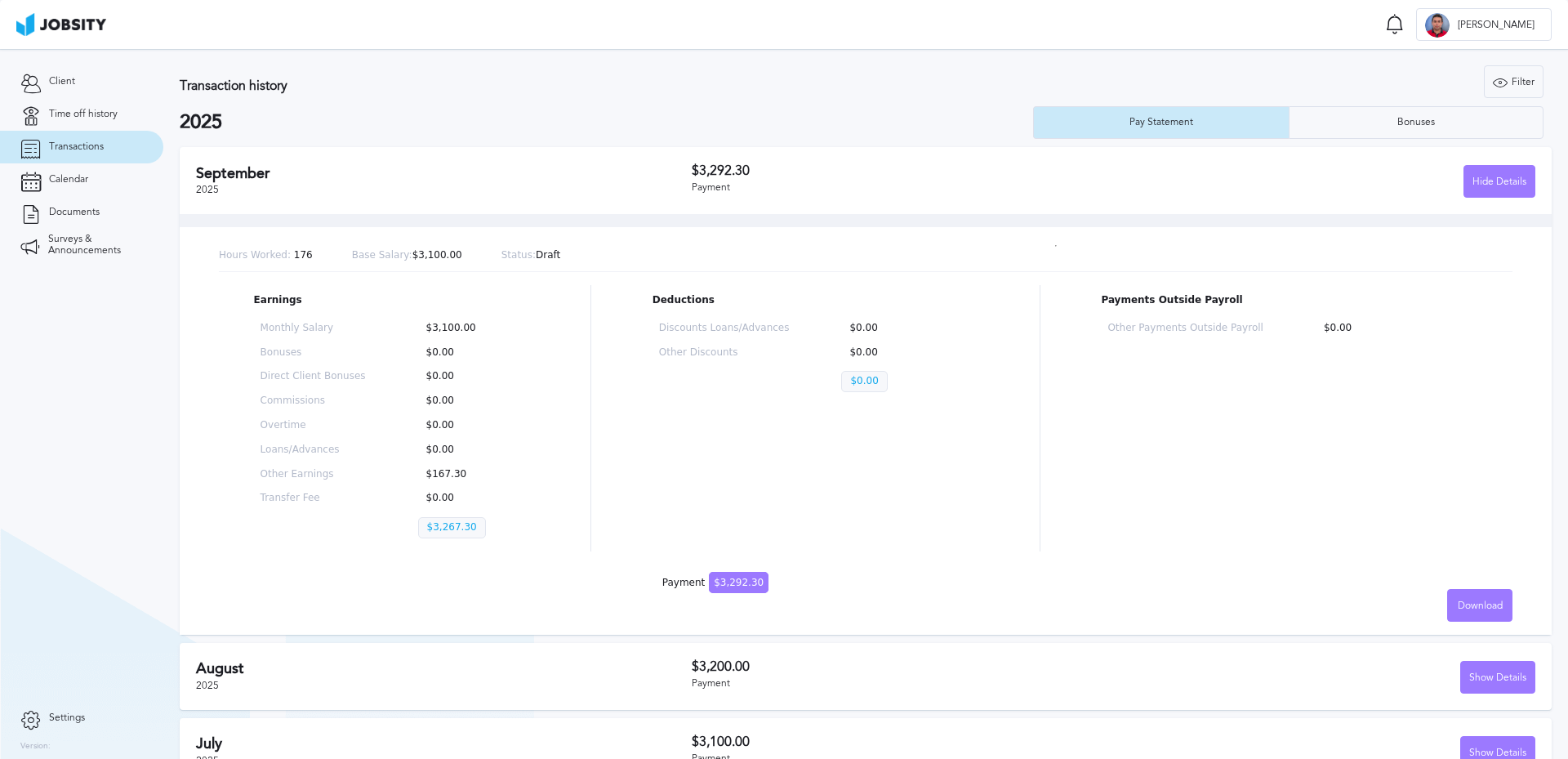
scroll to position [327, 0]
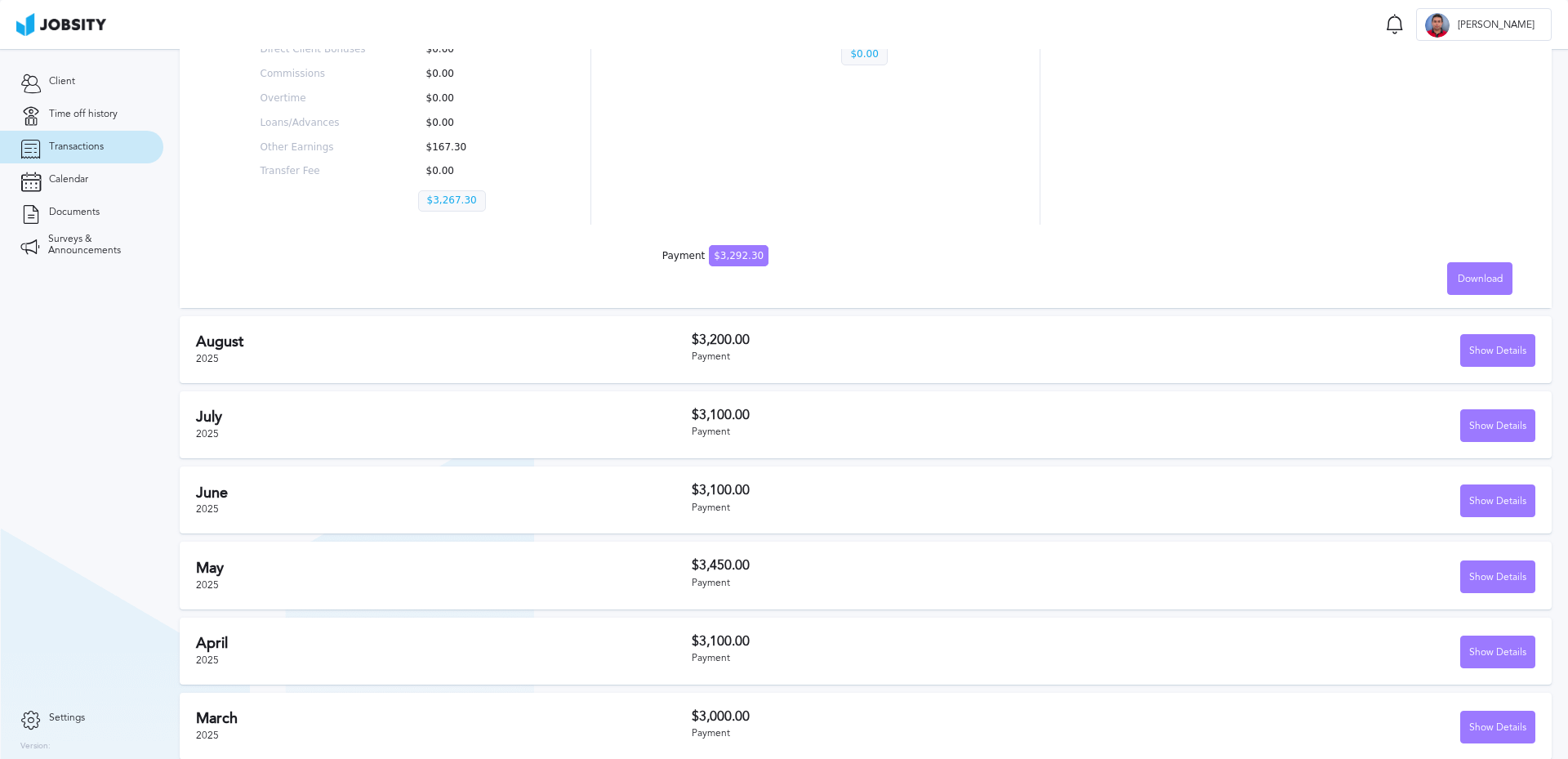
click at [595, 373] on div "August 2025 $3,200.00 Payment Show Details" at bounding box center [865, 349] width 1372 height 67
click at [1461, 355] on div "Show Details" at bounding box center [1498, 351] width 73 height 33
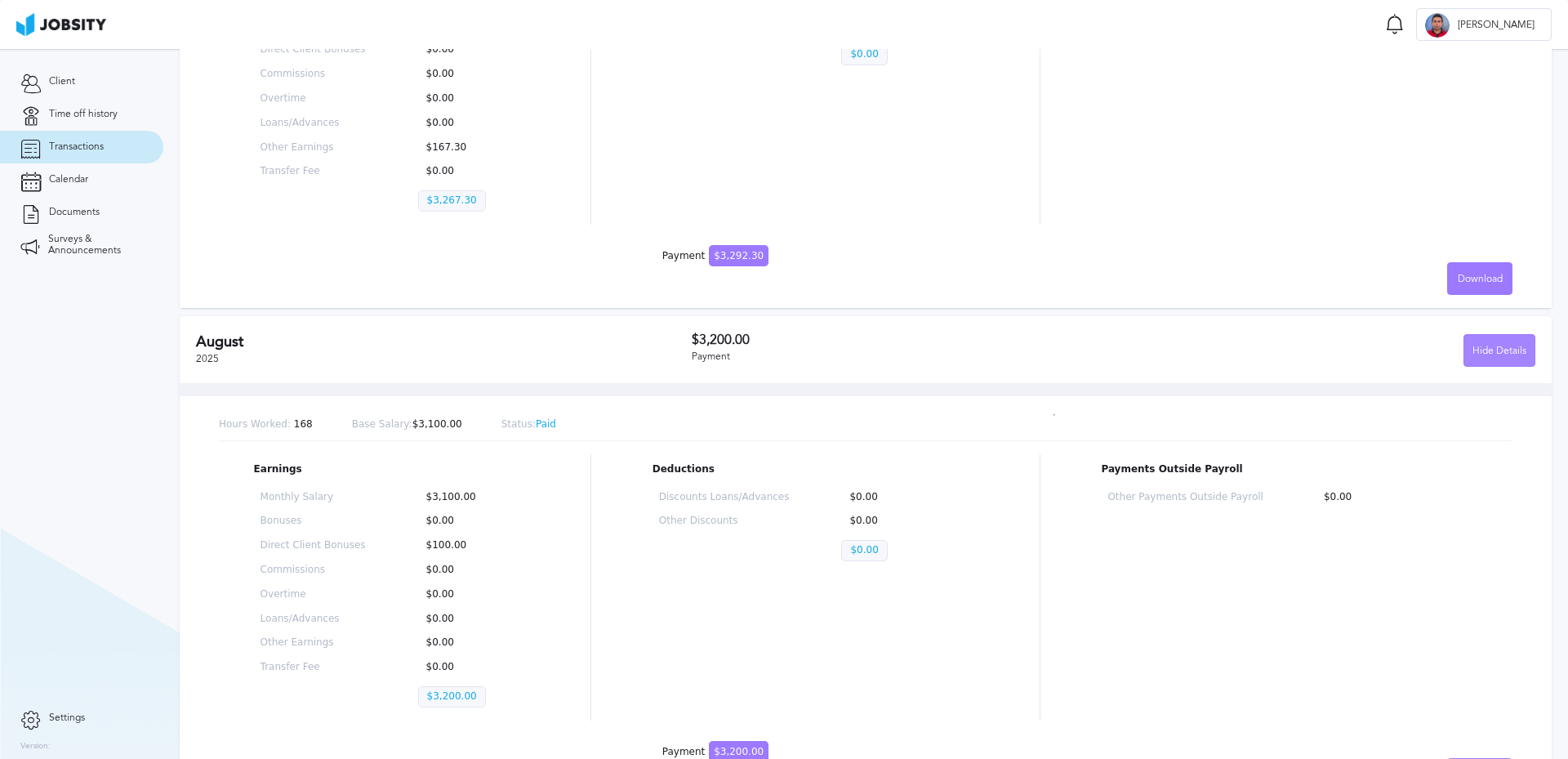
click at [1486, 348] on div "Hide Details" at bounding box center [1500, 351] width 70 height 33
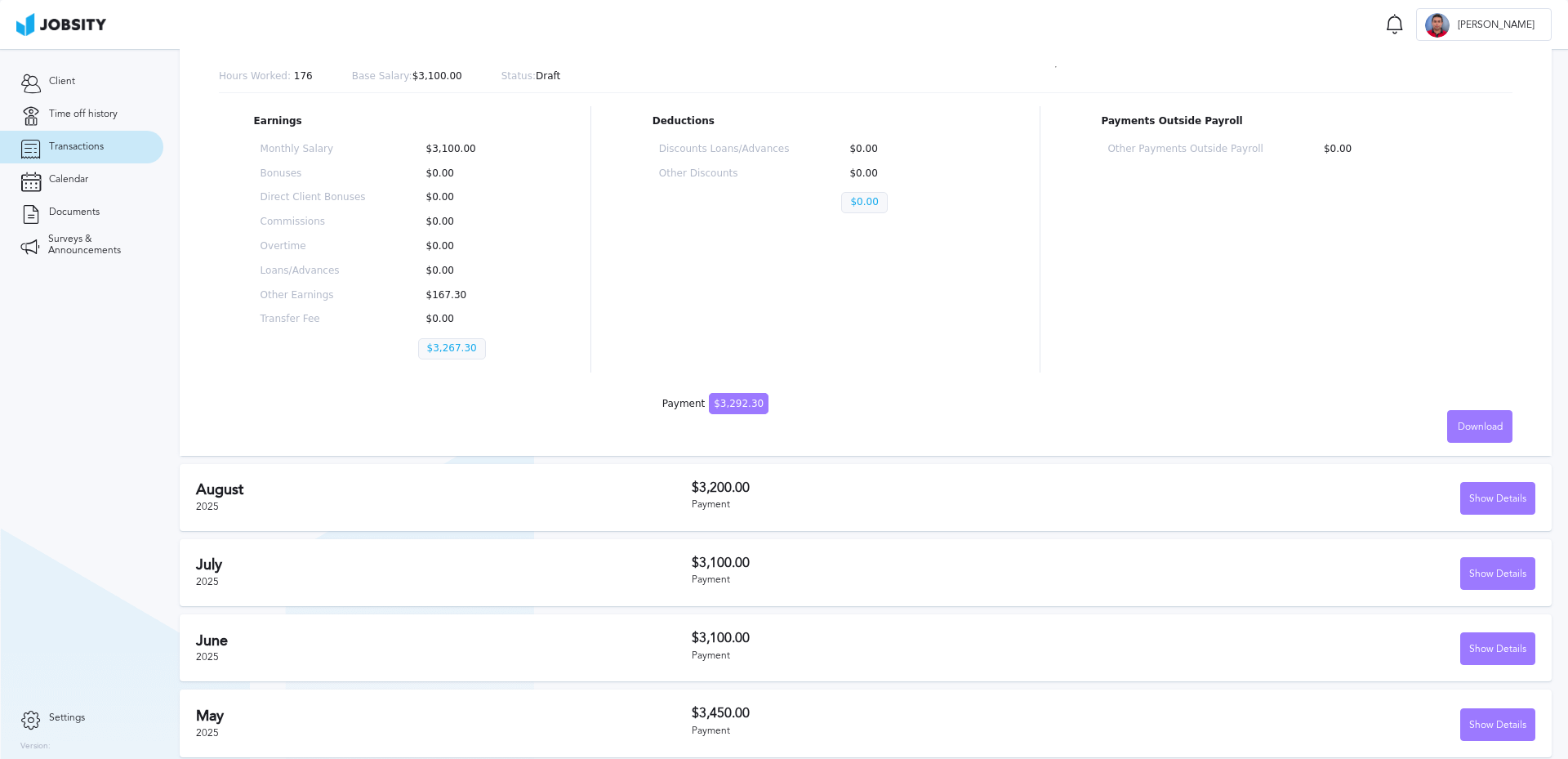
scroll to position [0, 0]
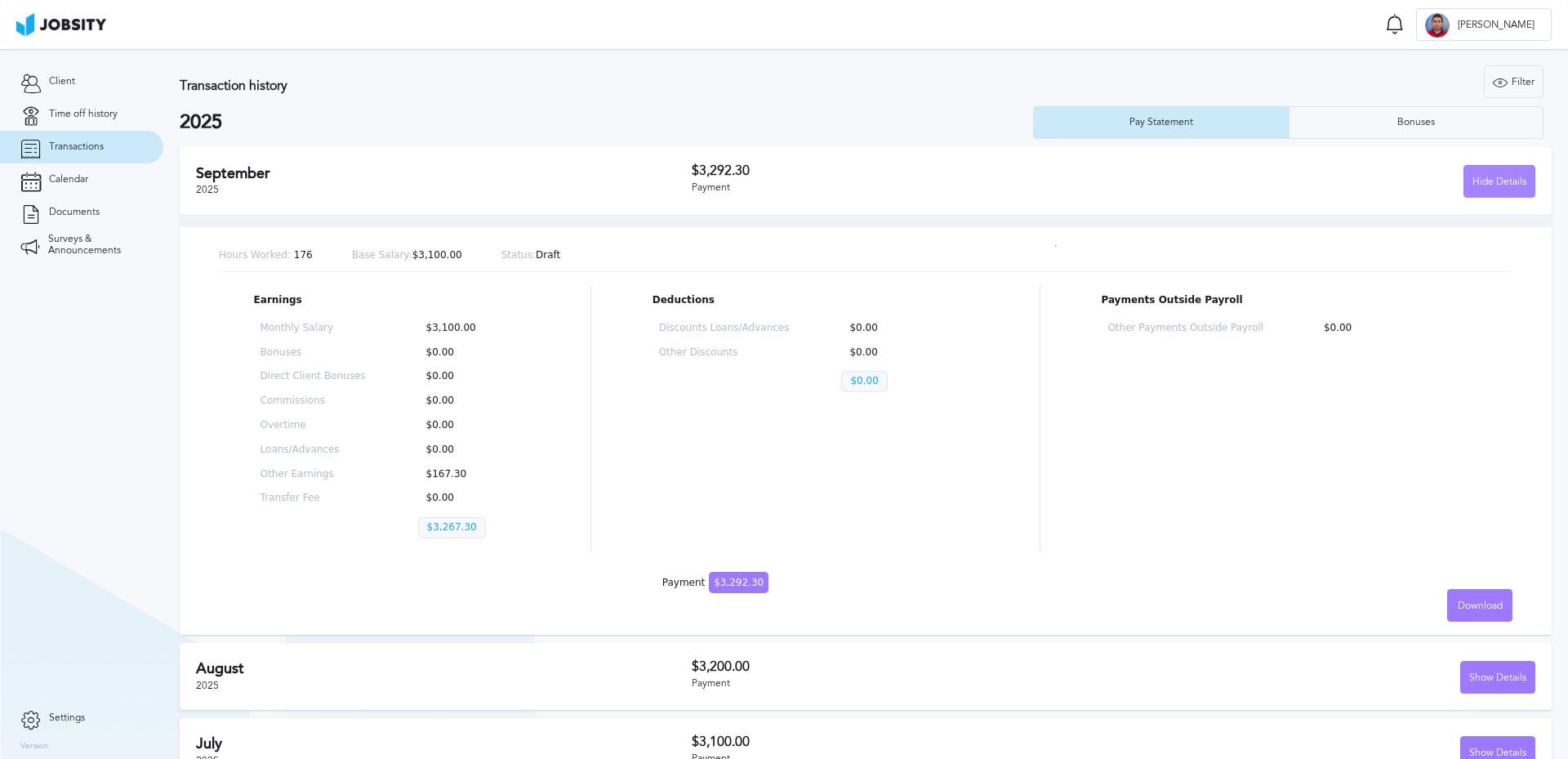
click at [1471, 182] on div "Hide Details" at bounding box center [1500, 182] width 70 height 33
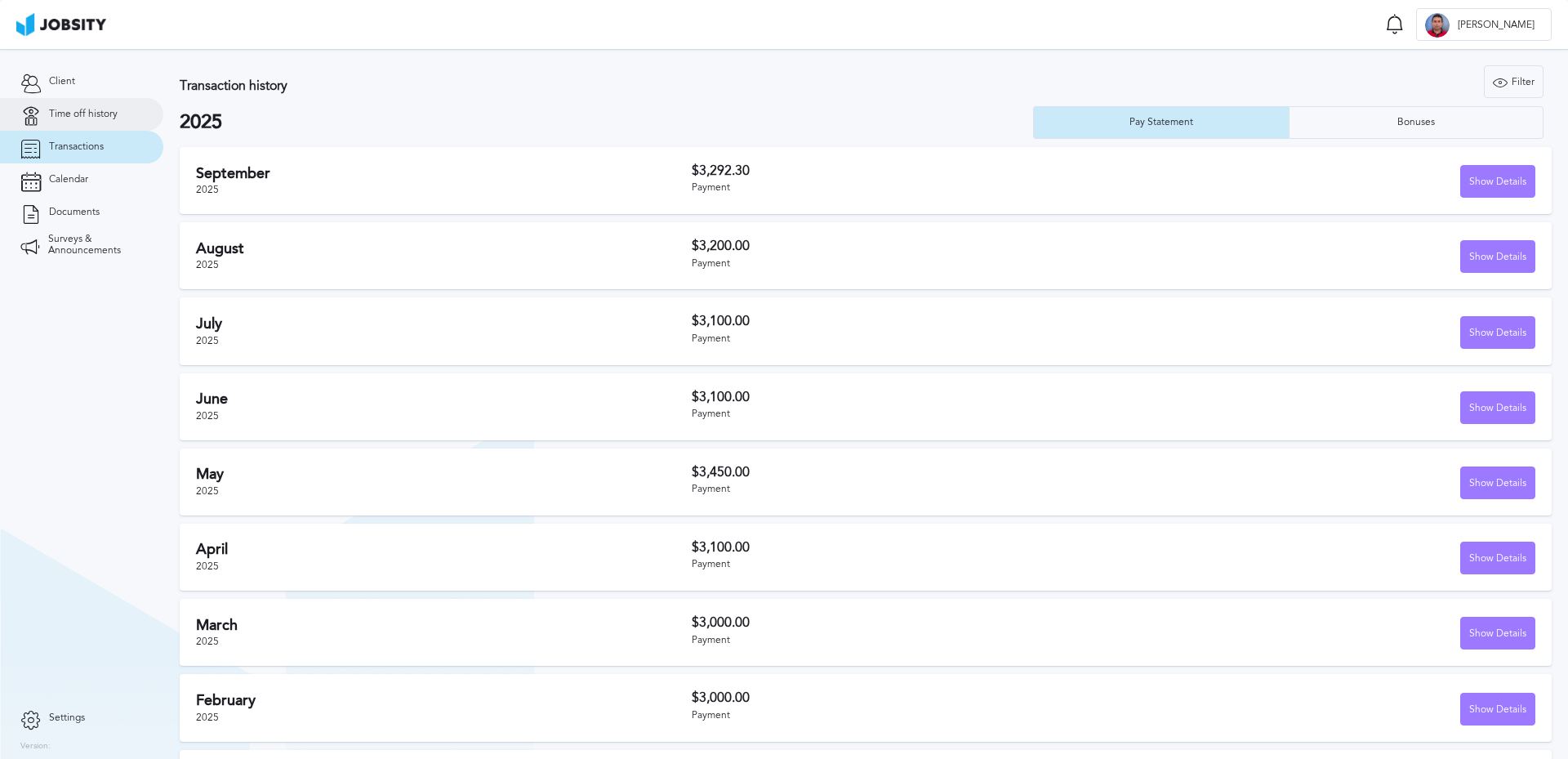
click at [79, 121] on link "Time off history" at bounding box center [81, 115] width 163 height 33
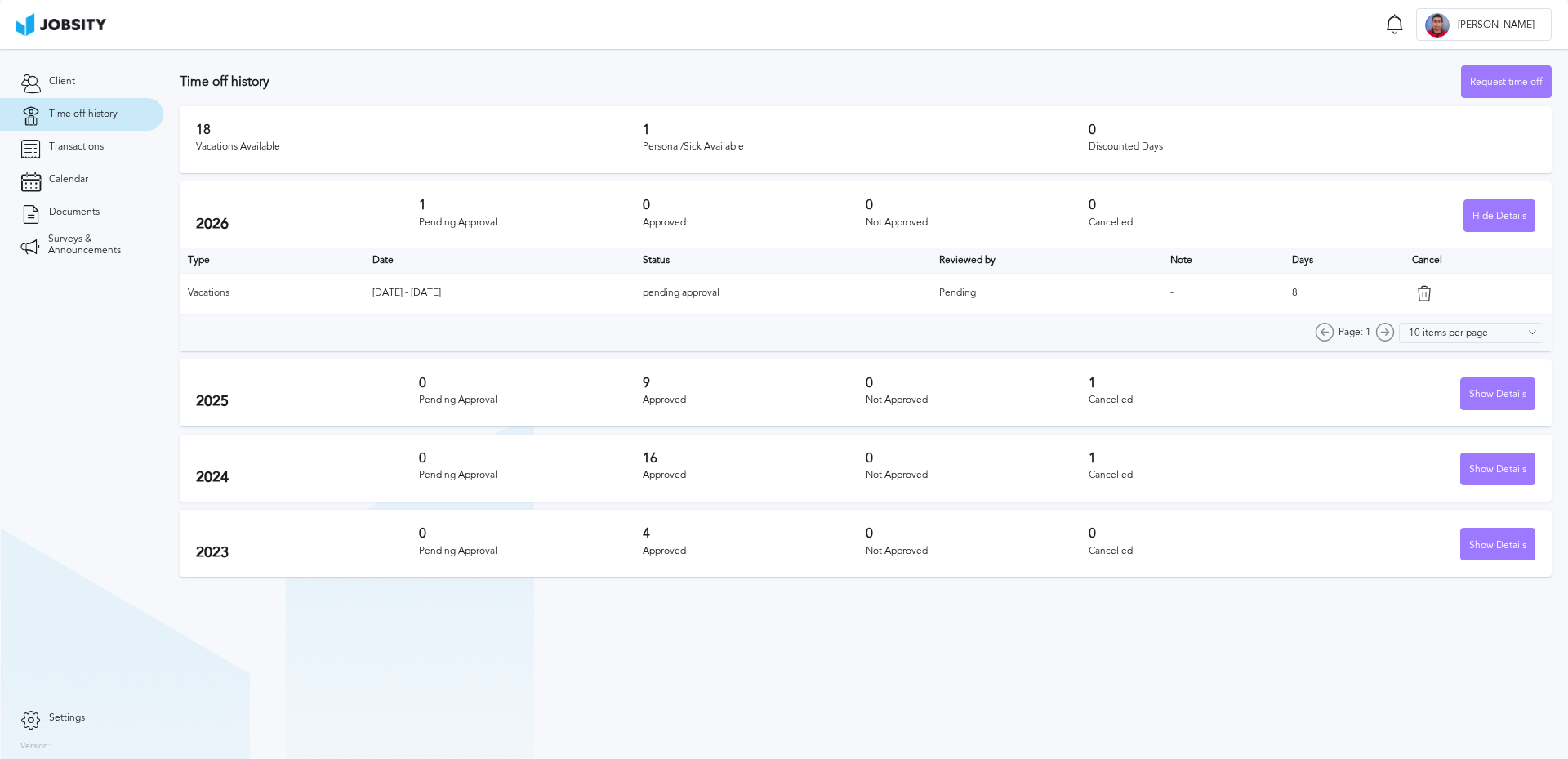
click at [986, 547] on div "Not Approved" at bounding box center [977, 552] width 223 height 12
click at [1500, 537] on div "Show Details" at bounding box center [1498, 545] width 73 height 33
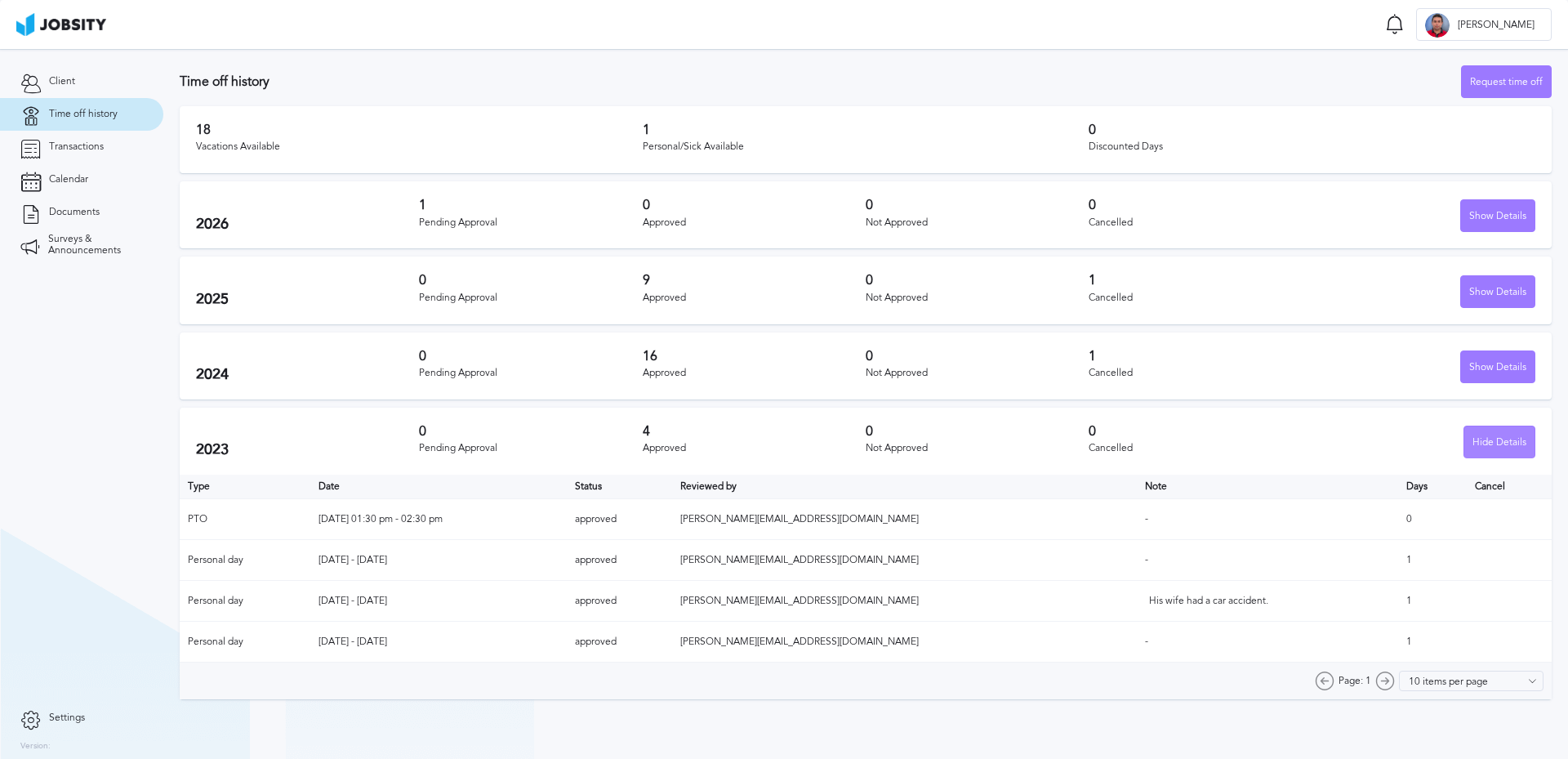
click at [1479, 446] on div "Hide Details" at bounding box center [1500, 443] width 70 height 33
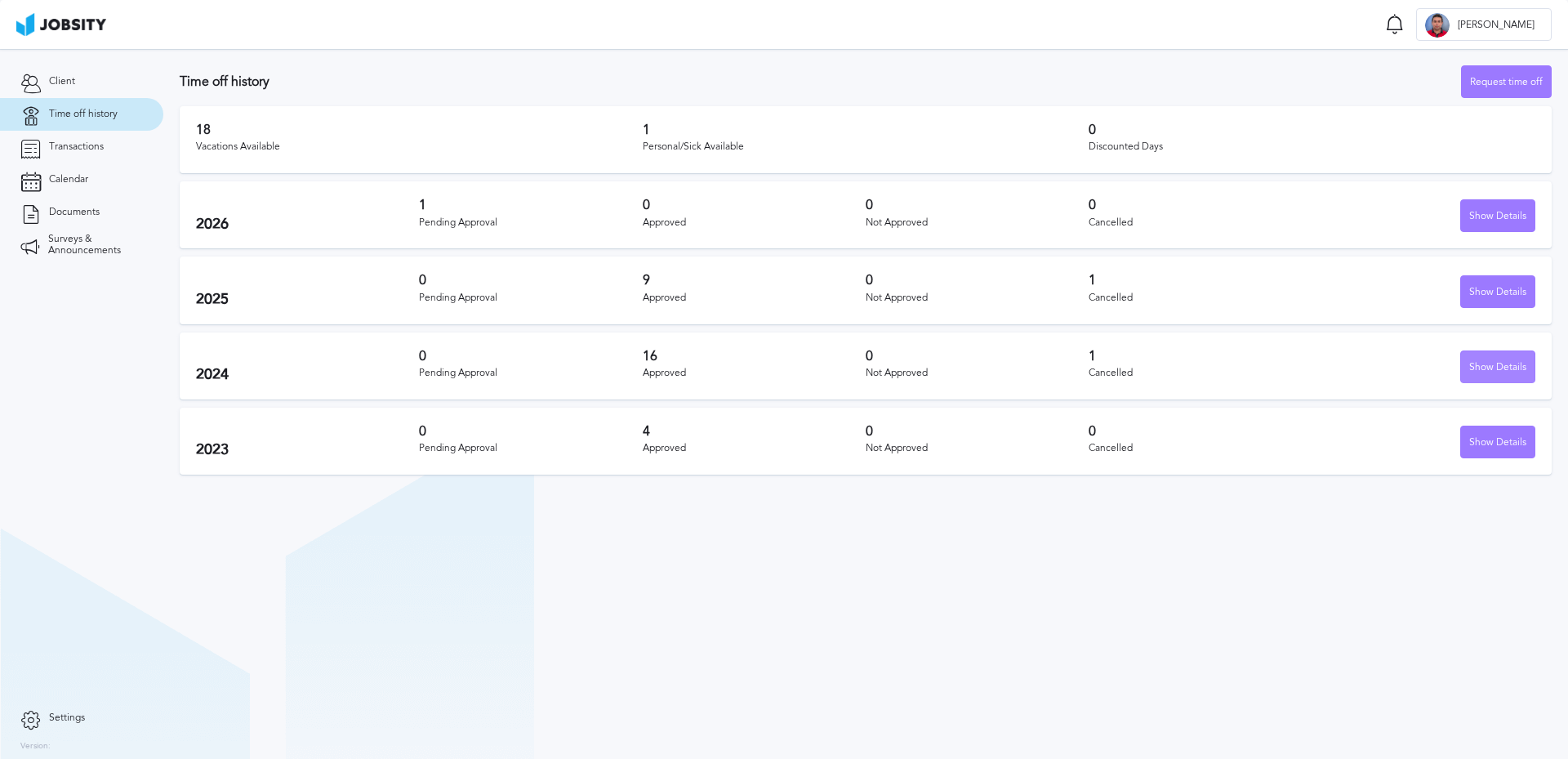
click at [1493, 377] on div "Show Details" at bounding box center [1498, 367] width 73 height 33
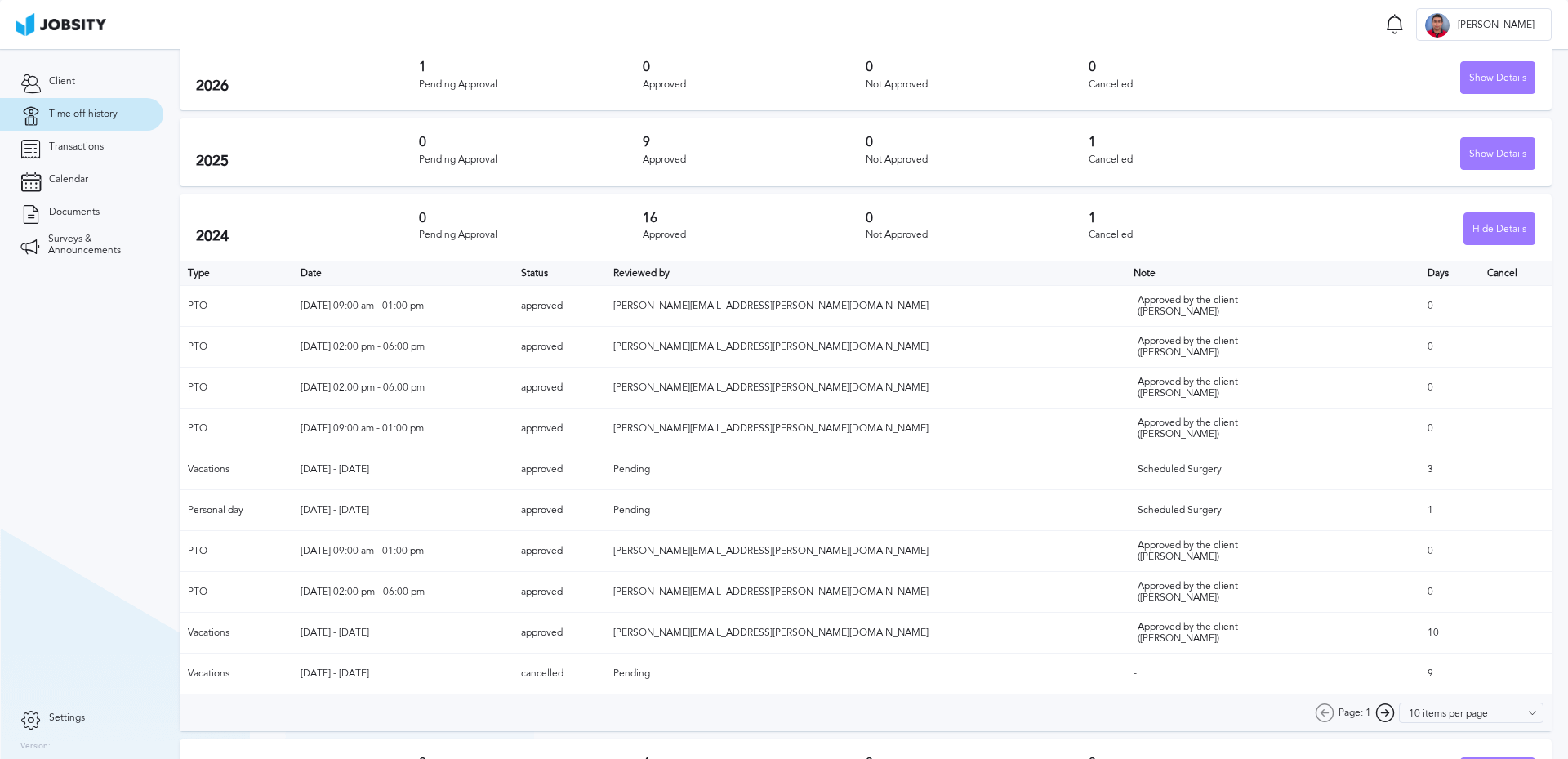
scroll to position [112, 0]
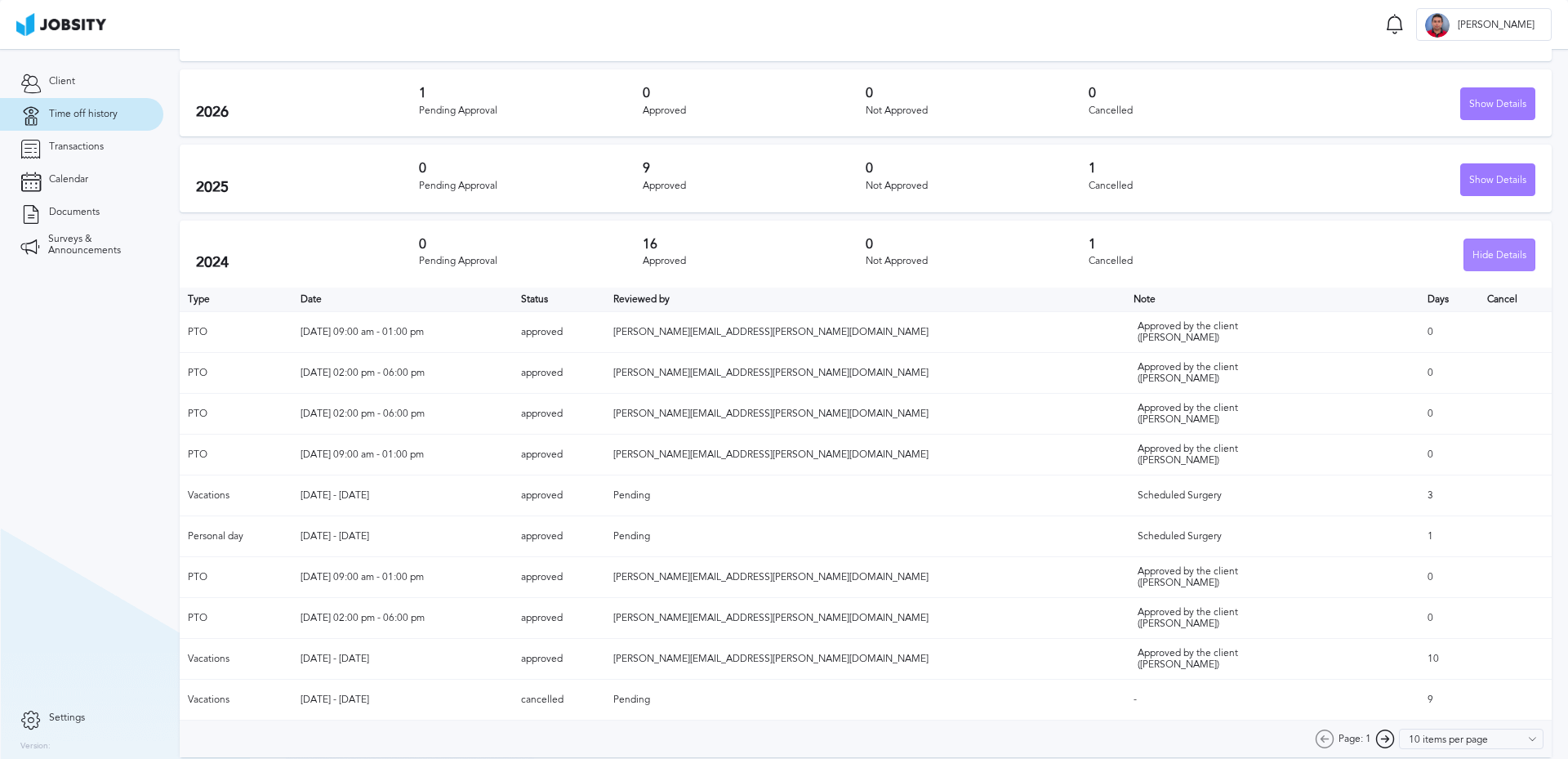
drag, startPoint x: 1496, startPoint y: 234, endPoint x: 1492, endPoint y: 255, distance: 21.4
click at [1497, 234] on div "2024 0 Pending Approval 16 Approved 0 Not Approved 1 Cancelled Hide Details" at bounding box center [865, 254] width 1372 height 67
click at [1492, 255] on div "Hide Details" at bounding box center [1500, 256] width 70 height 33
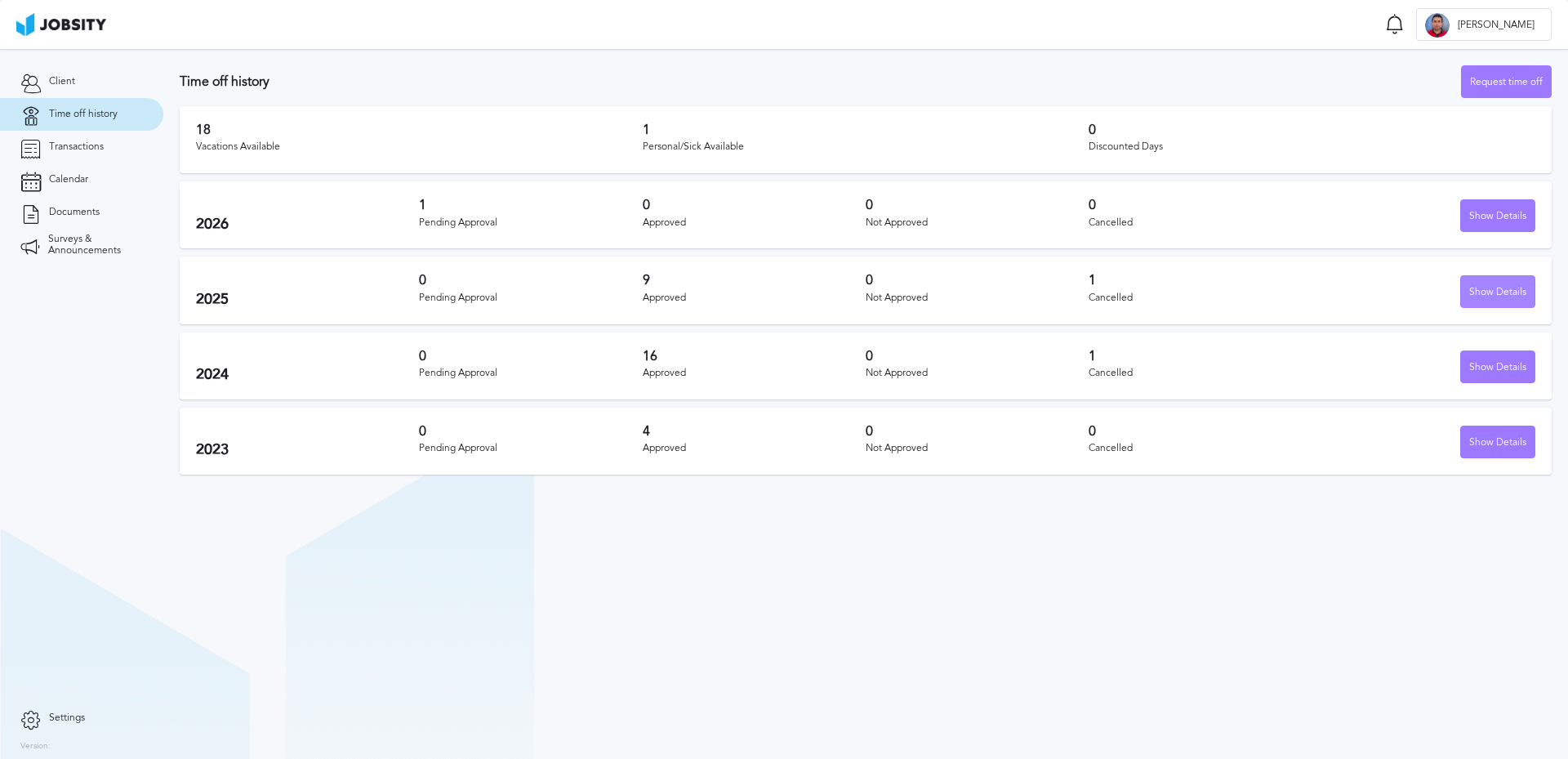
click at [1495, 286] on div "Show Details" at bounding box center [1498, 292] width 73 height 33
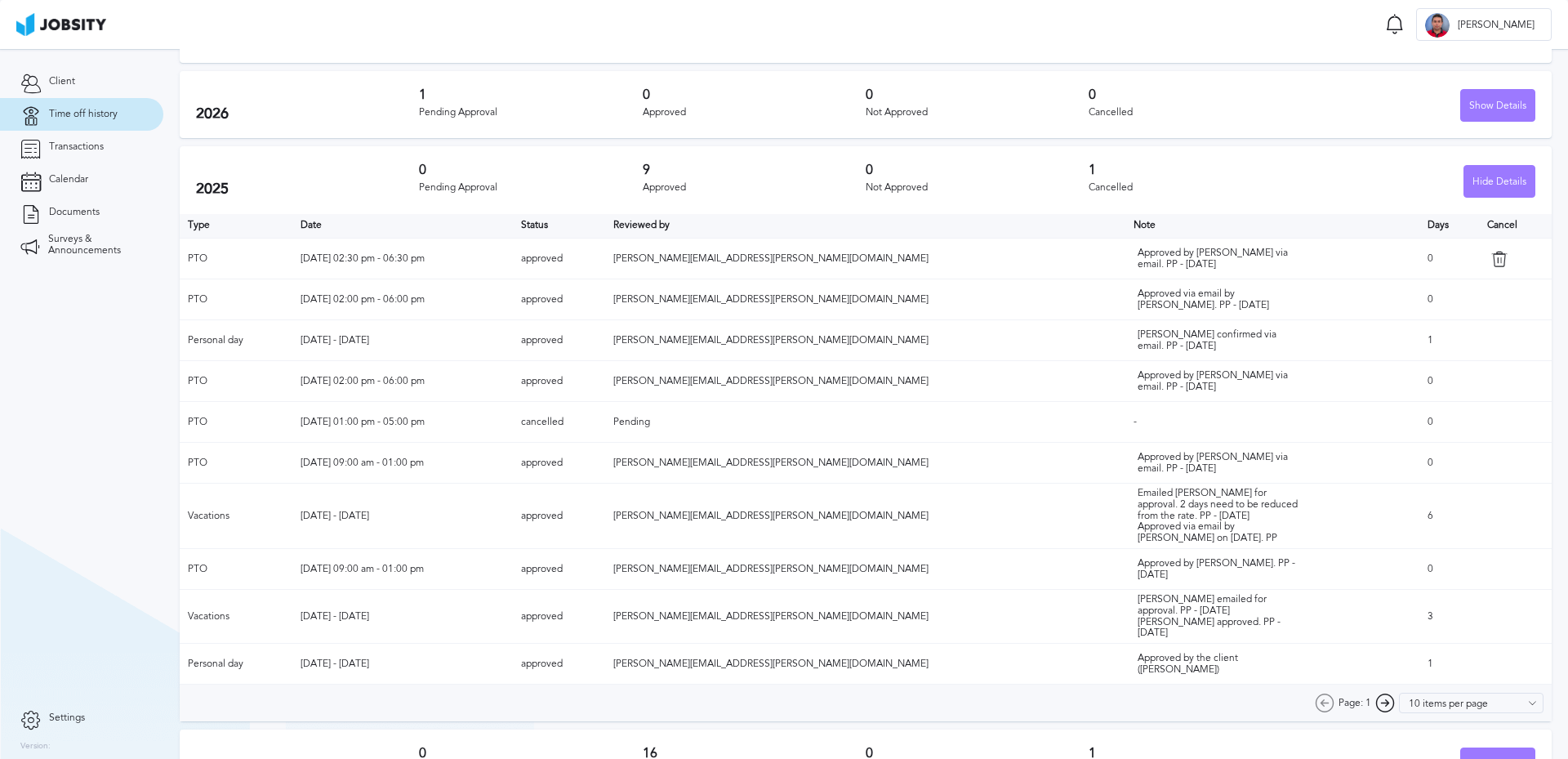
scroll to position [82, 0]
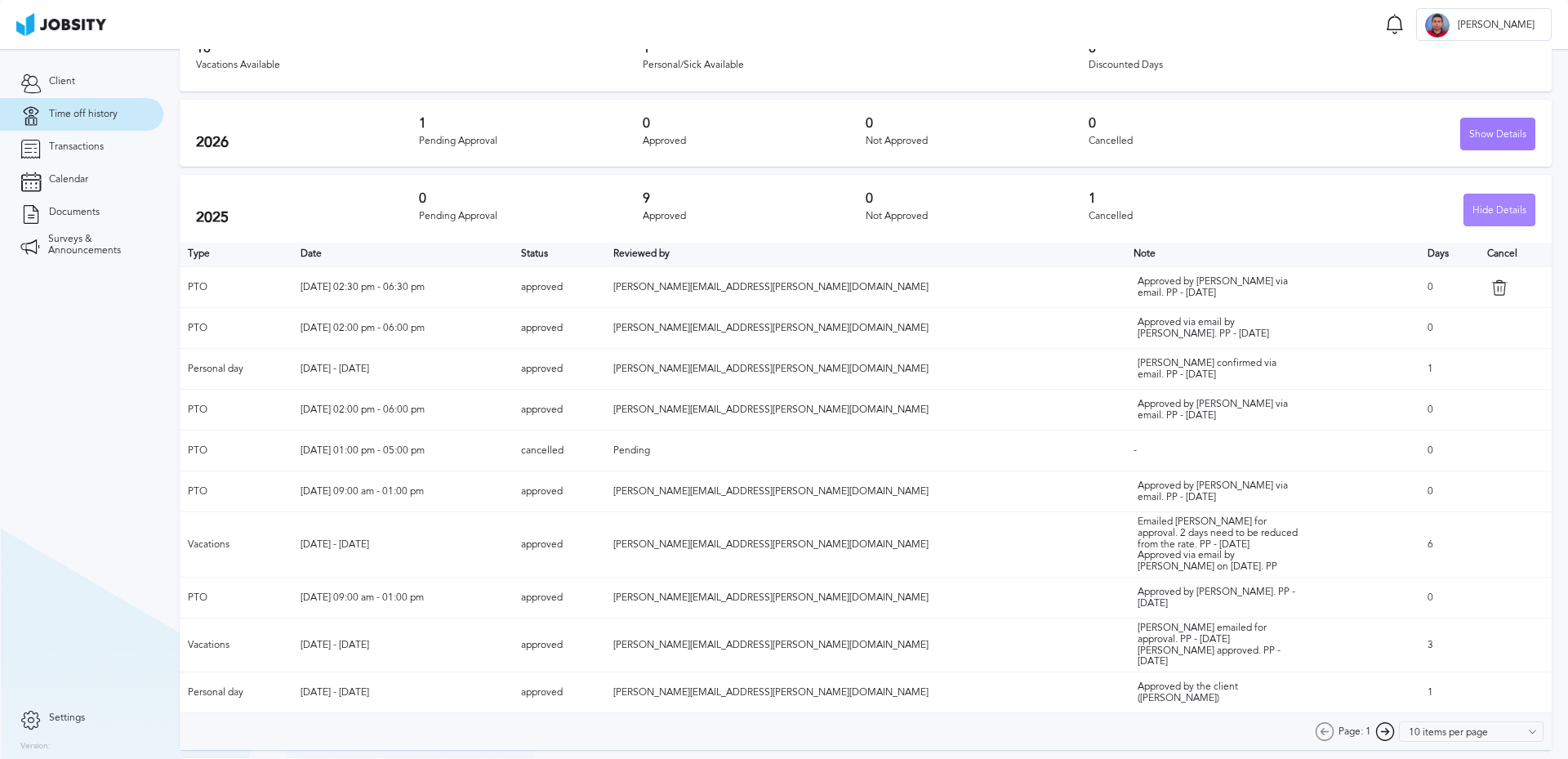
click at [1474, 211] on div "Hide Details" at bounding box center [1500, 211] width 70 height 33
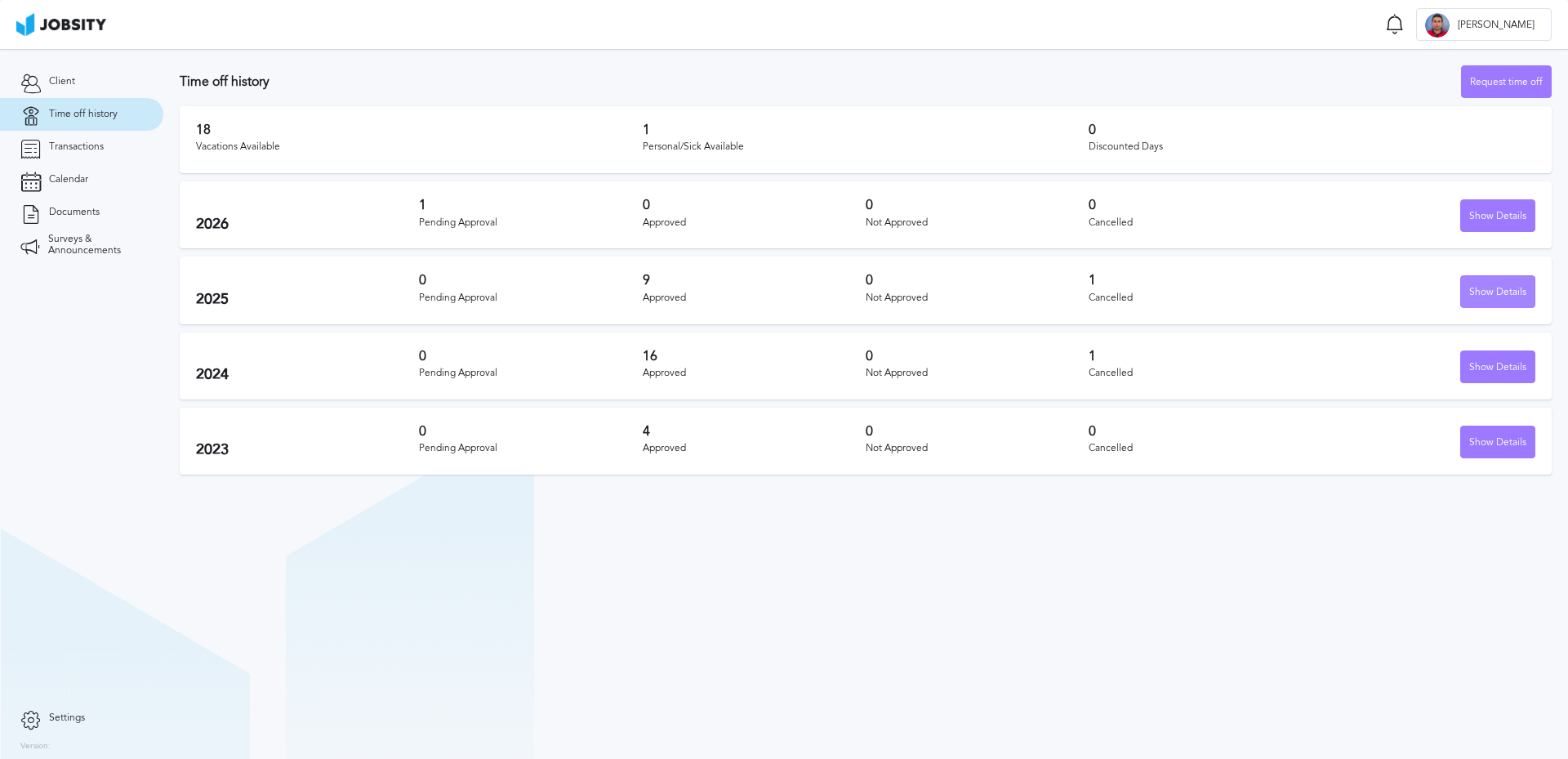
scroll to position [0, 0]
click at [1473, 212] on div "Show Details" at bounding box center [1498, 216] width 73 height 33
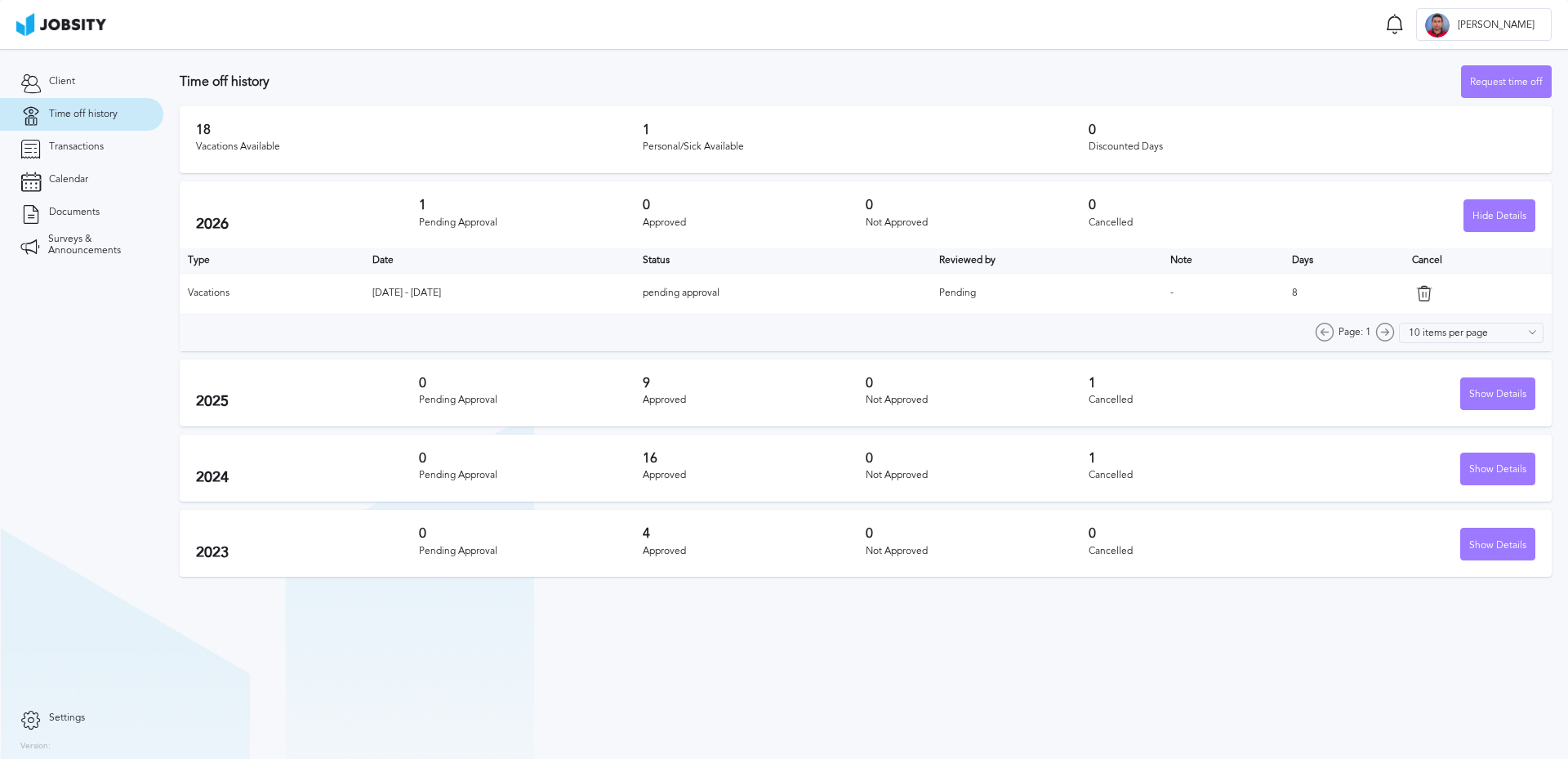
click at [1520, 528] on button "Show Details" at bounding box center [1498, 544] width 75 height 33
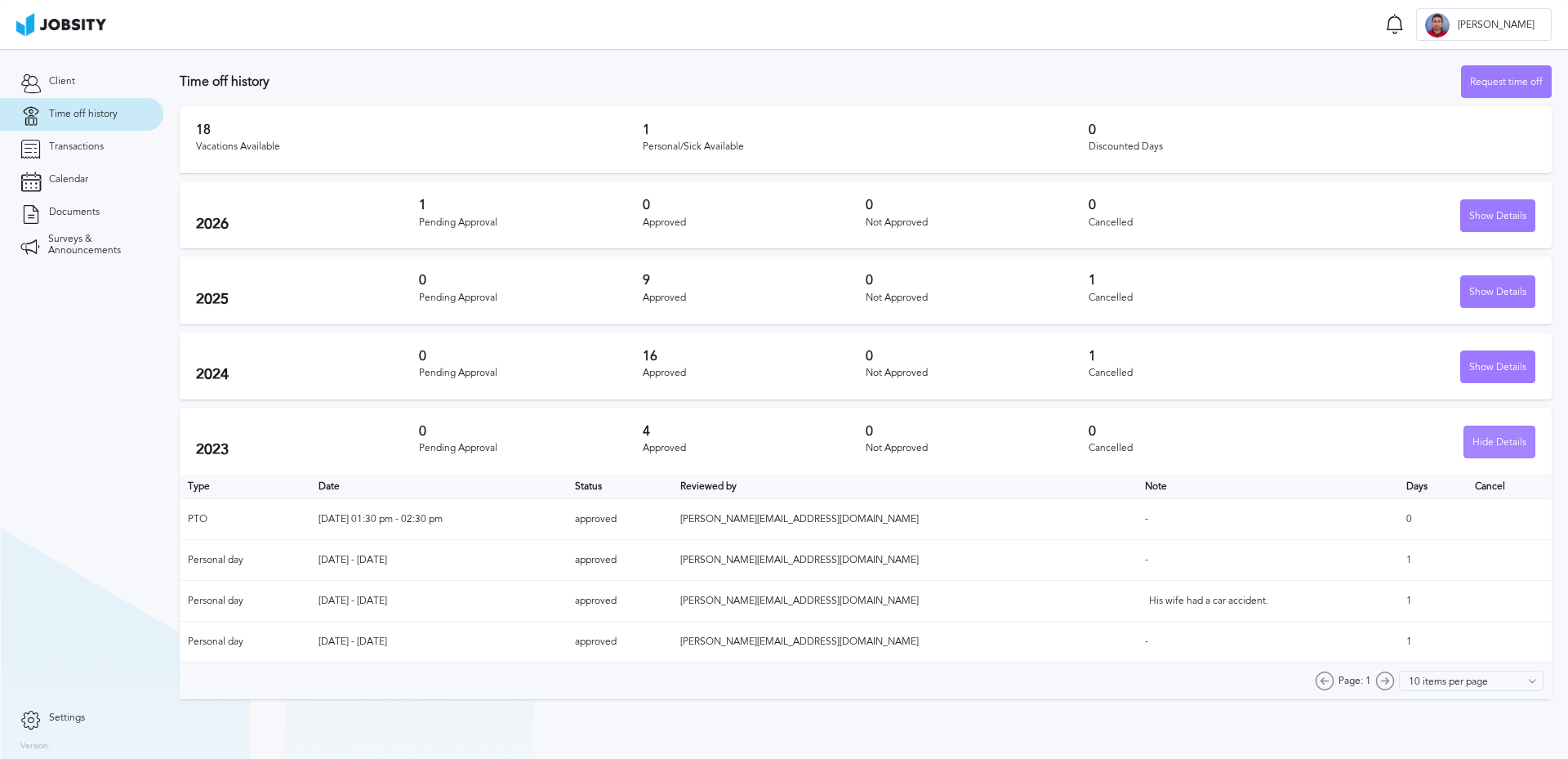
click at [1484, 448] on div "Hide Details" at bounding box center [1500, 443] width 70 height 33
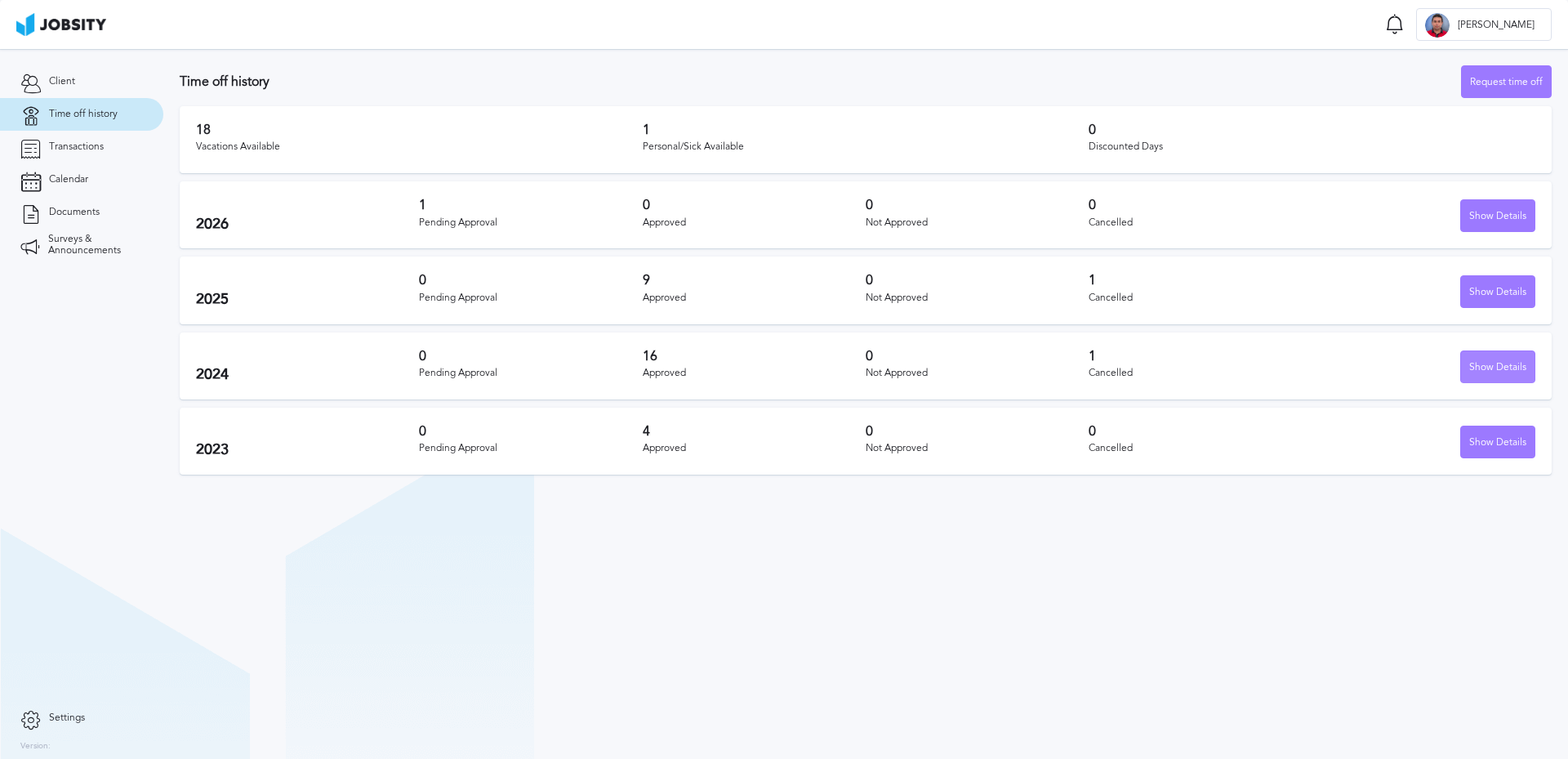
click at [1491, 367] on div "Show Details" at bounding box center [1498, 367] width 73 height 33
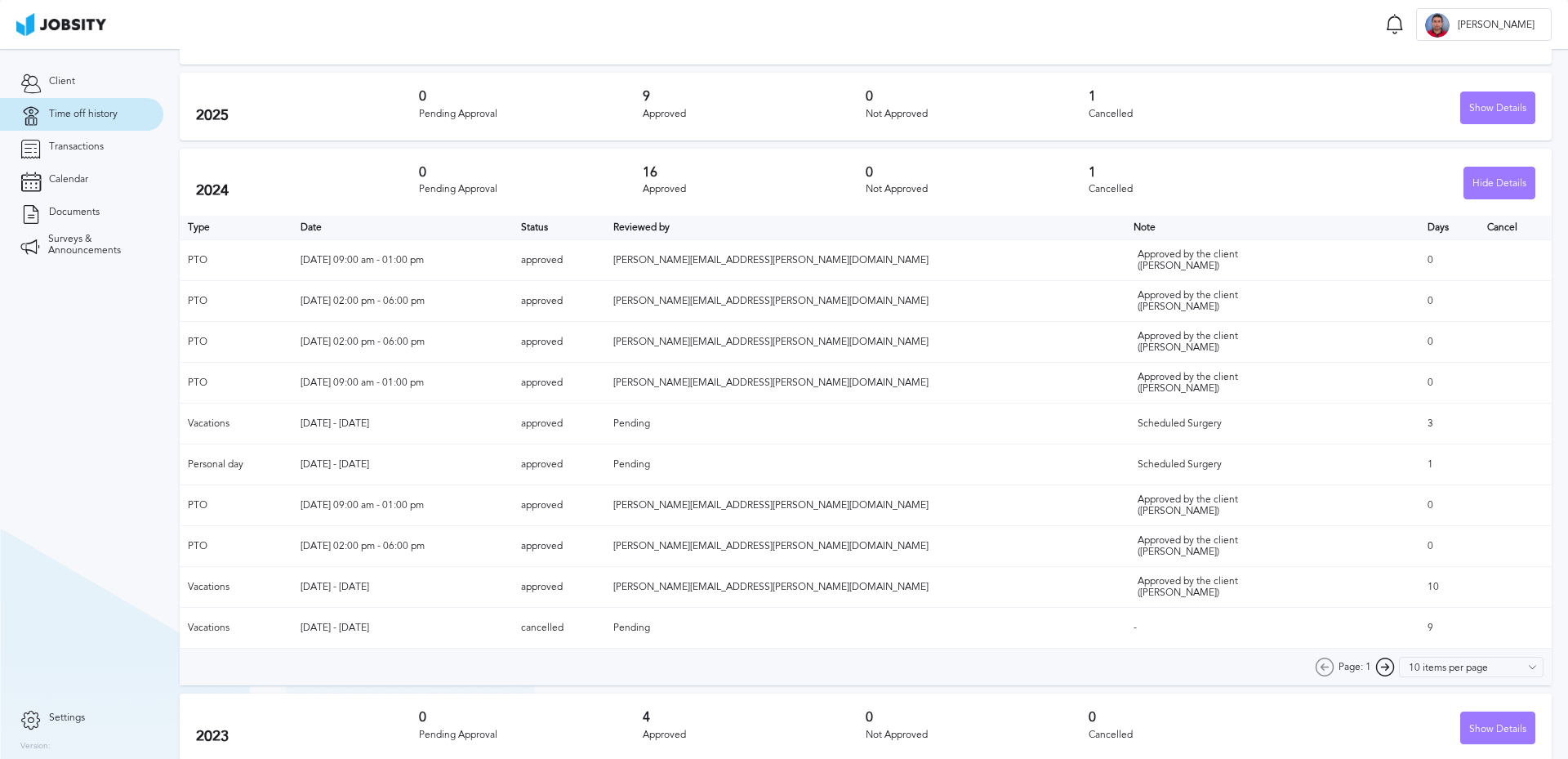
scroll to position [194, 0]
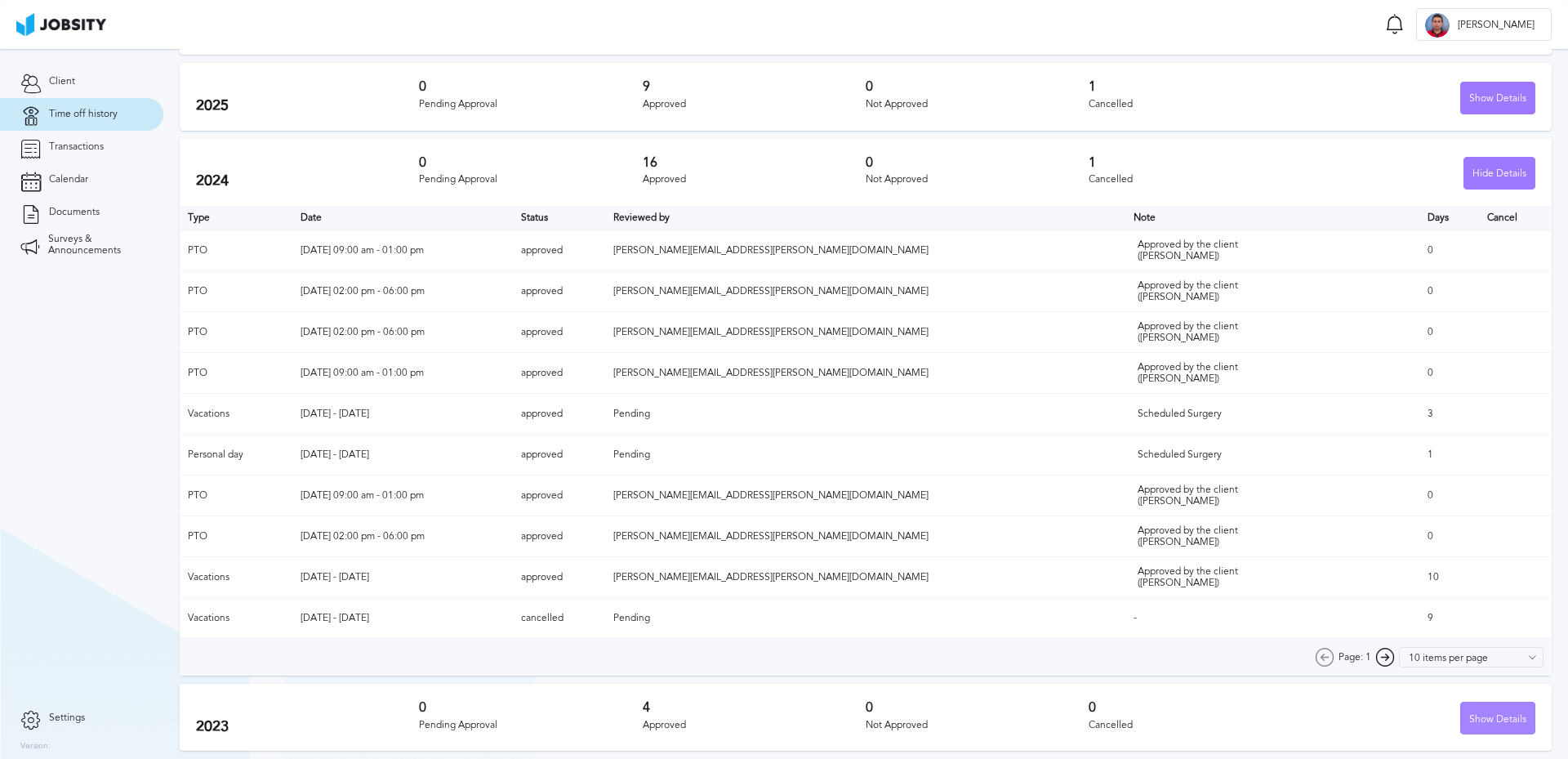
click at [1461, 718] on div "Show Details" at bounding box center [1498, 718] width 73 height 33
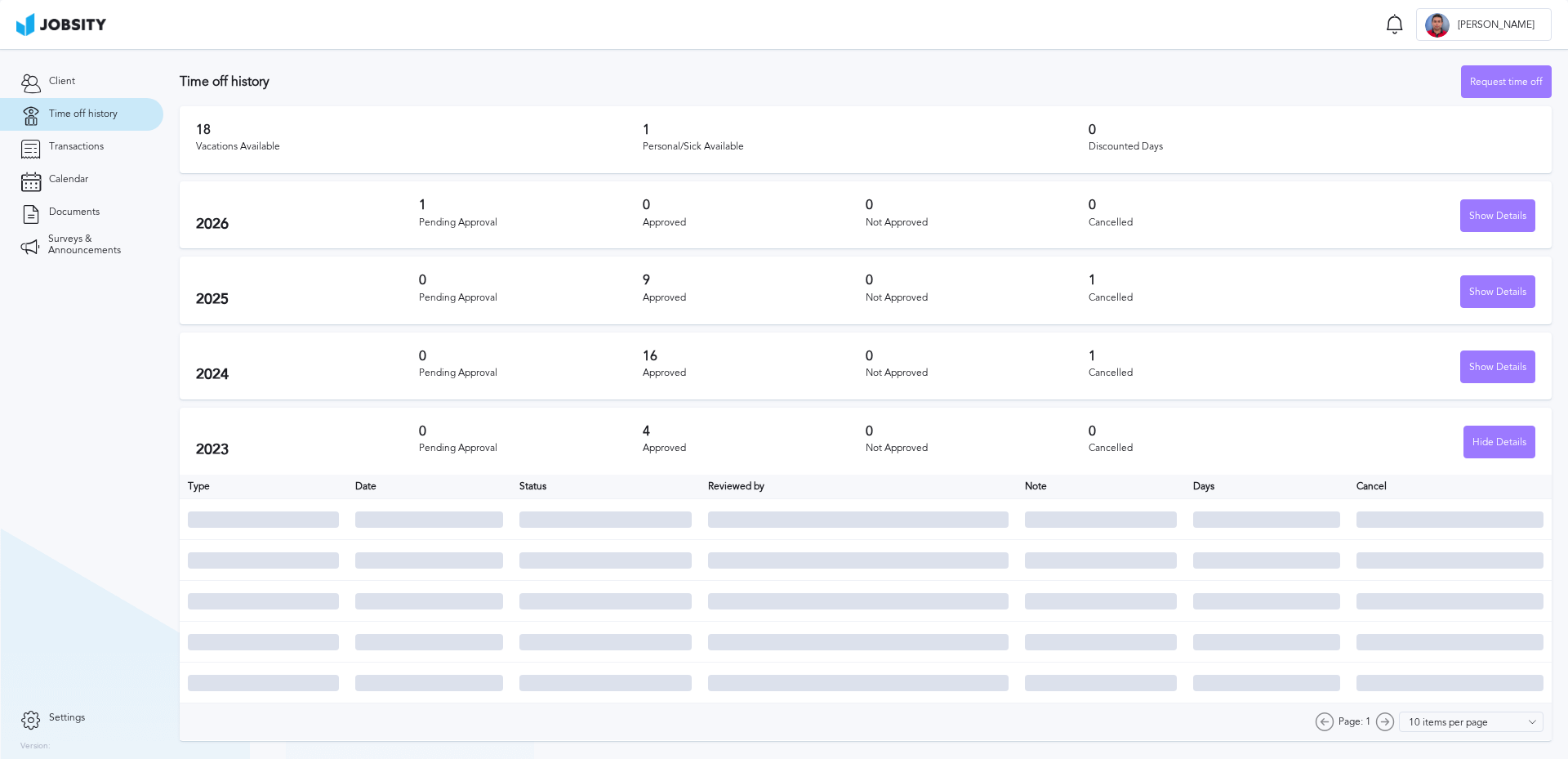
scroll to position [0, 0]
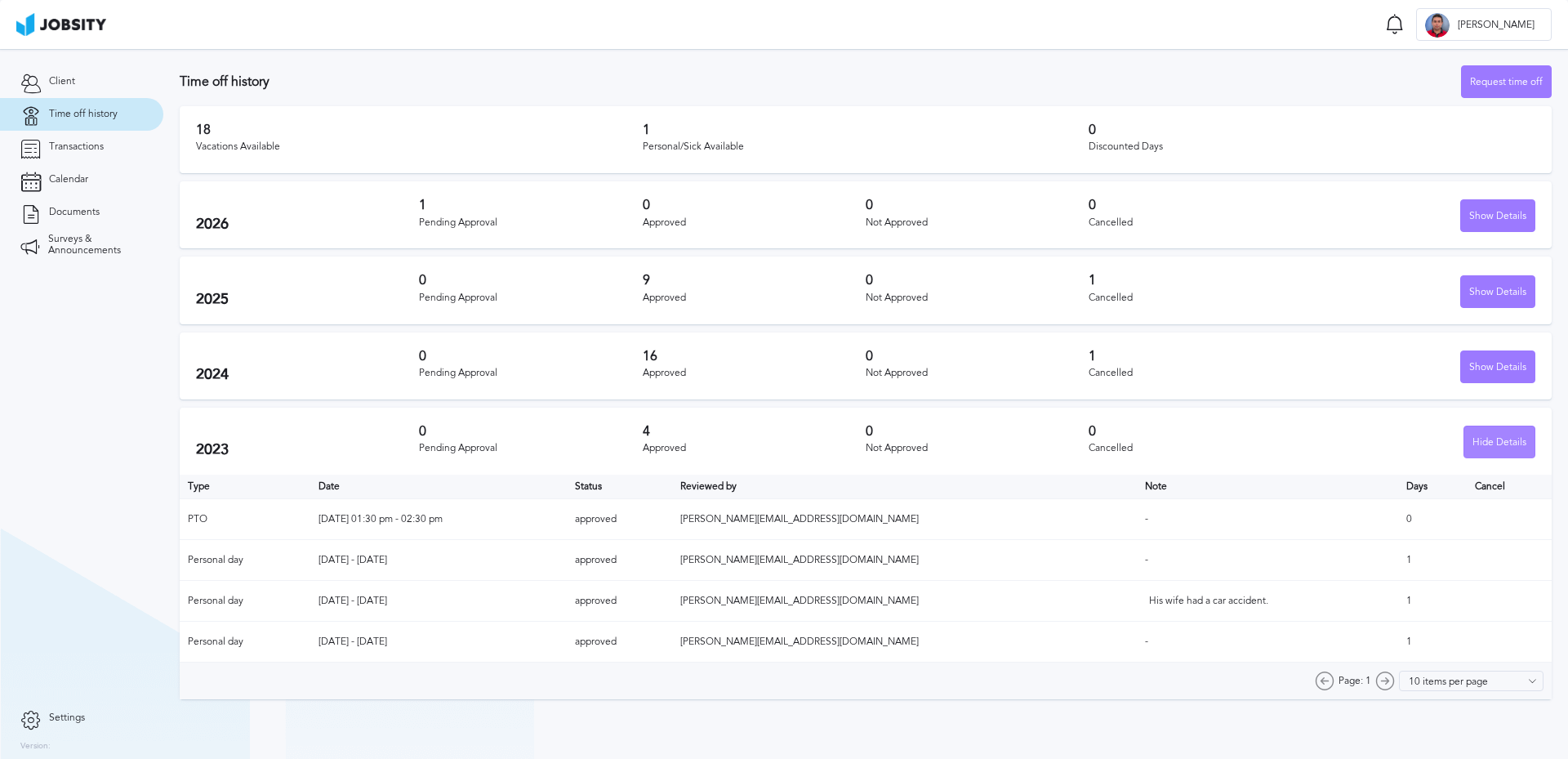
click at [1480, 445] on div "Hide Details" at bounding box center [1500, 443] width 70 height 33
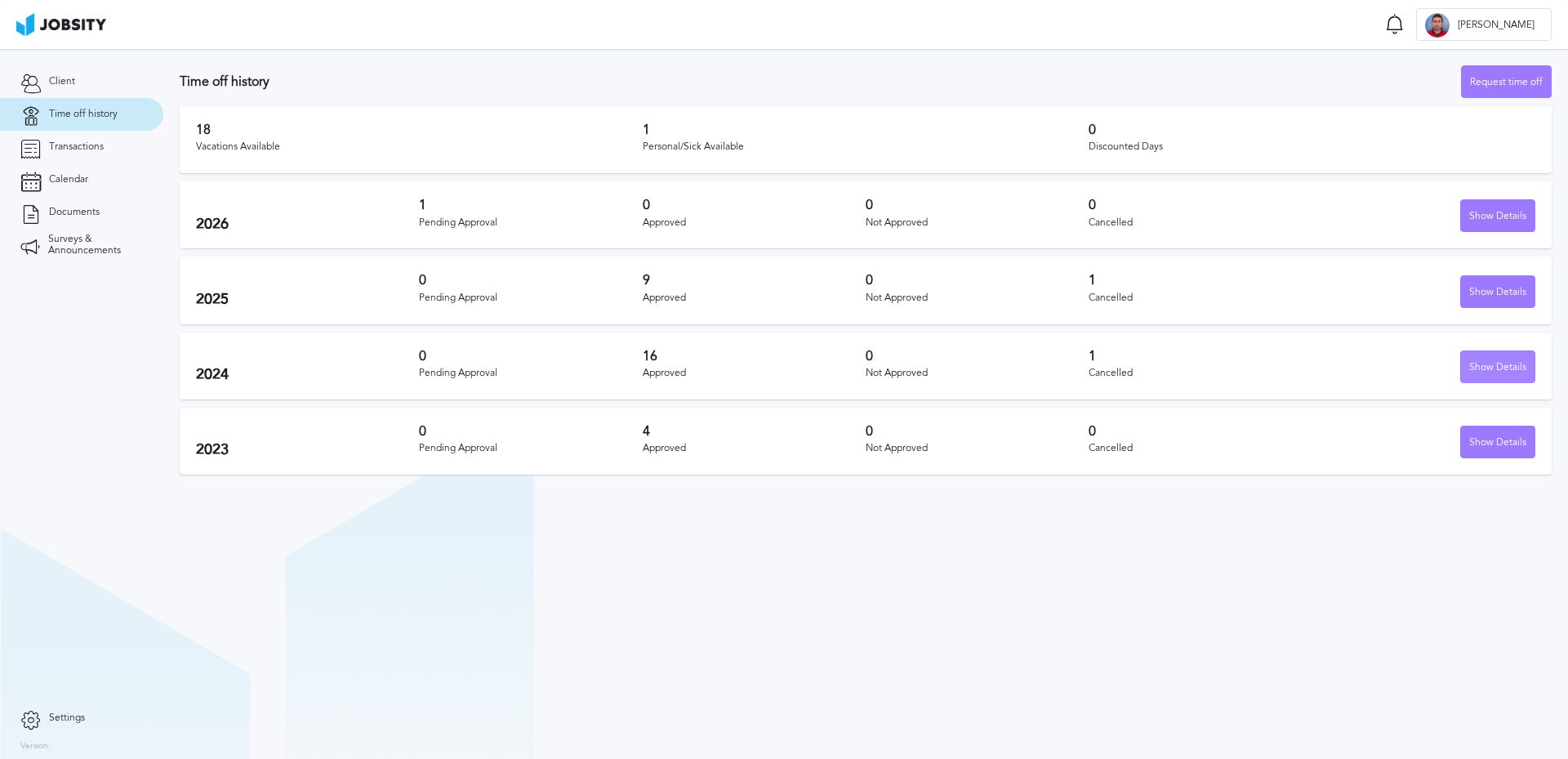
click at [1502, 369] on div "Show Details" at bounding box center [1498, 367] width 73 height 33
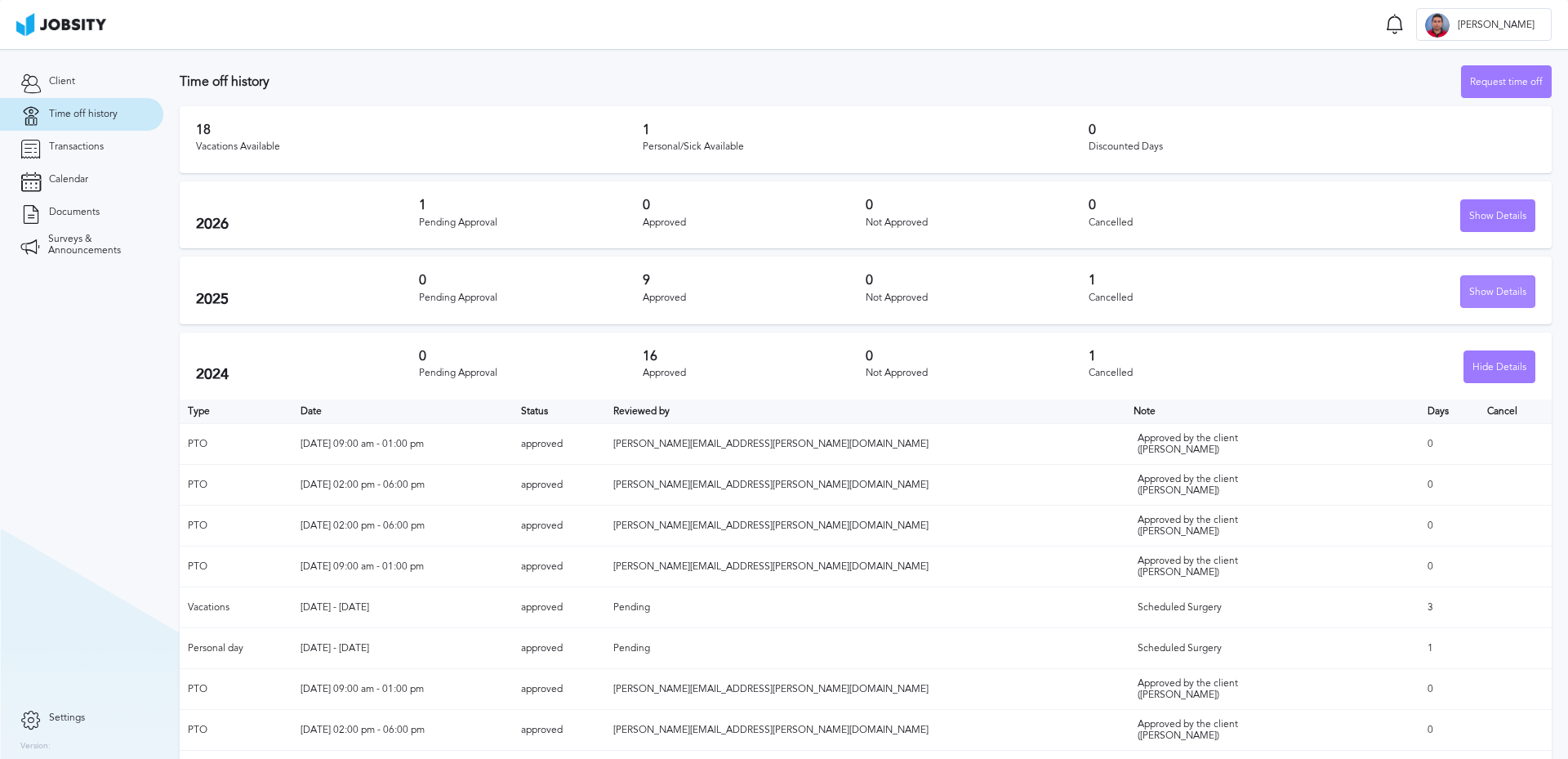
click at [1496, 297] on div "Show Details" at bounding box center [1498, 292] width 73 height 33
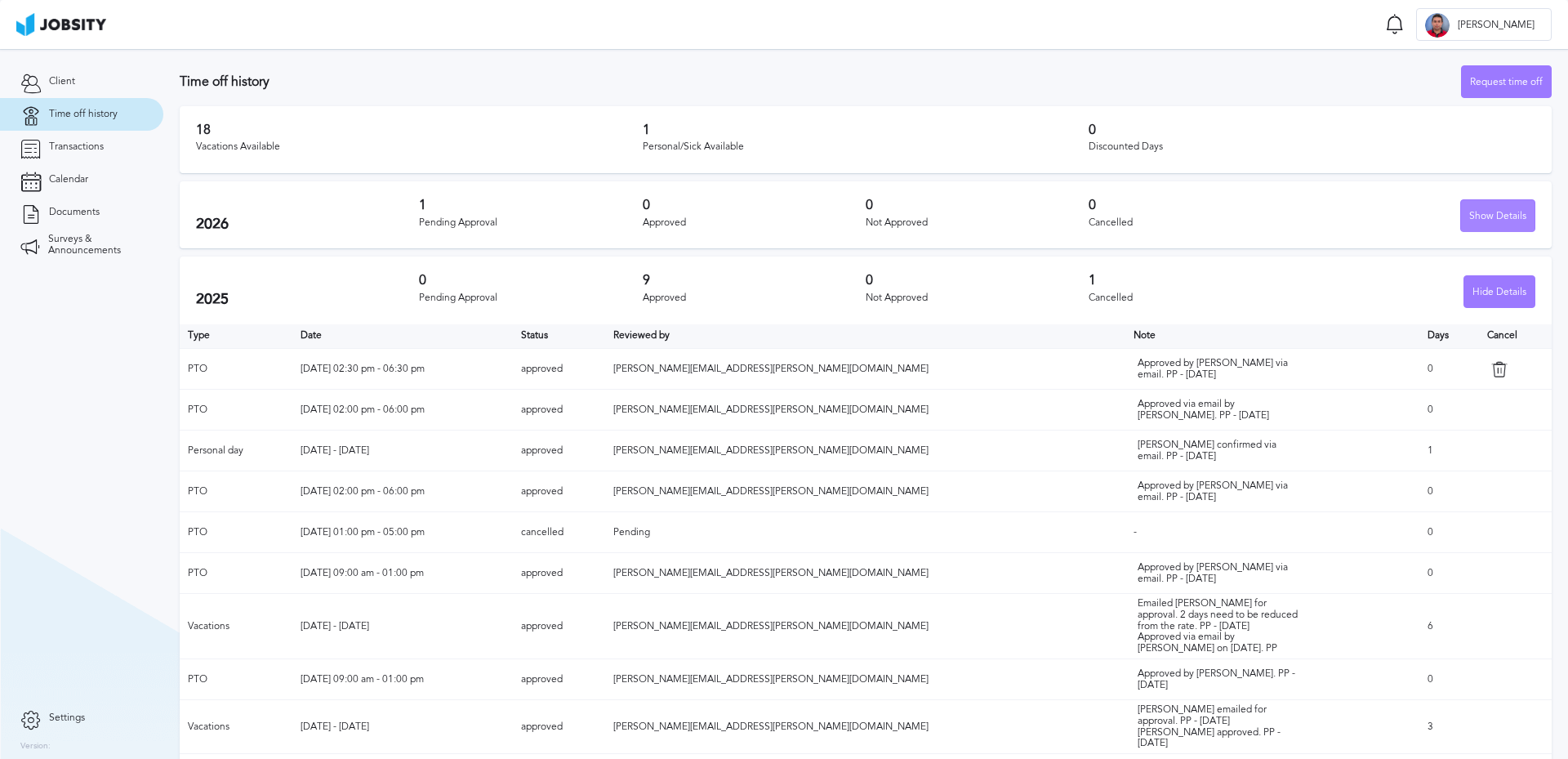
click at [1465, 219] on div "Show Details" at bounding box center [1498, 216] width 73 height 33
